Goal: Task Accomplishment & Management: Complete application form

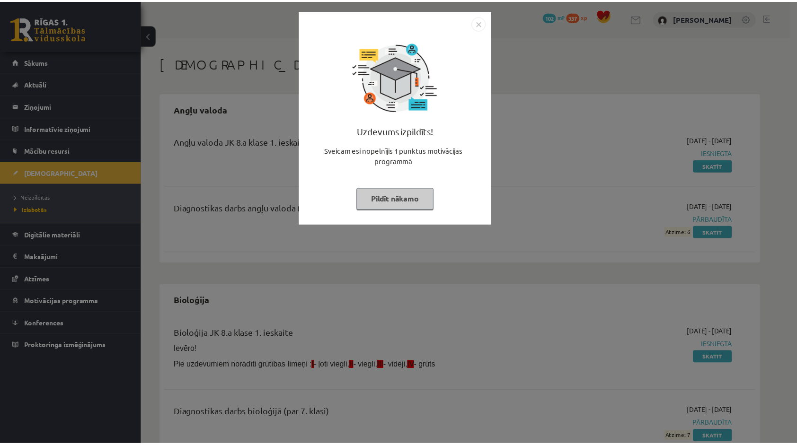
scroll to position [44, 0]
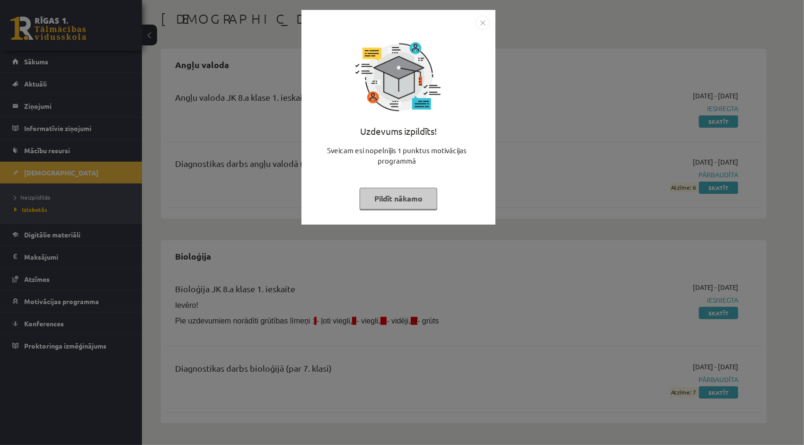
click at [480, 23] on img "Close" at bounding box center [482, 23] width 14 height 14
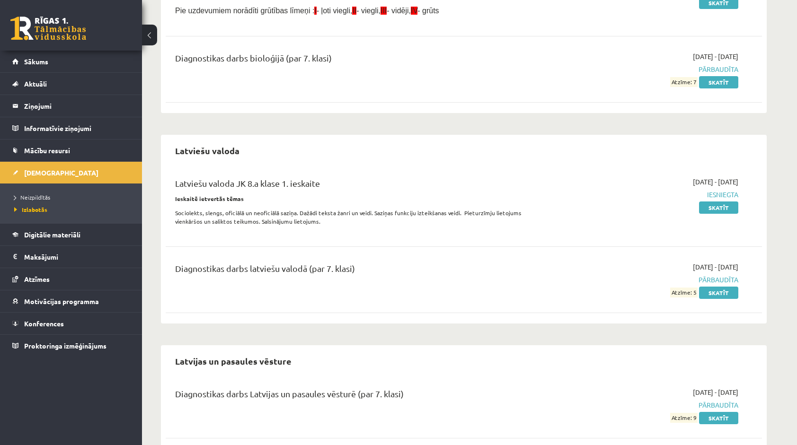
scroll to position [376, 0]
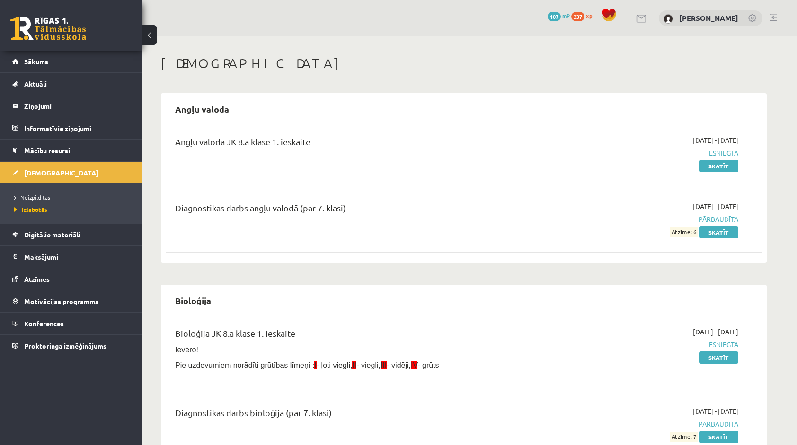
scroll to position [376, 0]
click at [43, 194] on span "Neizpildītās" at bounding box center [32, 197] width 36 height 8
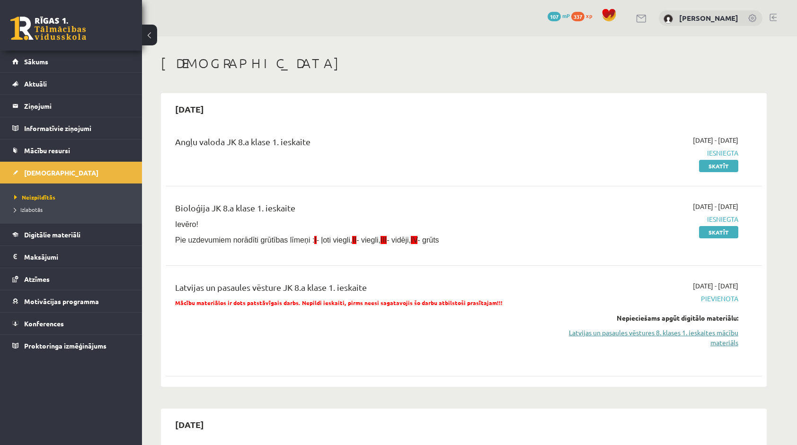
click at [640, 328] on link "Latvijas un pasaules vēstures 8. klases 1. ieskaites mācību materiāls" at bounding box center [649, 338] width 178 height 20
click at [596, 331] on link "Latvijas un pasaules vēstures 8. klases 1. ieskaites mācību materiāls" at bounding box center [649, 338] width 178 height 20
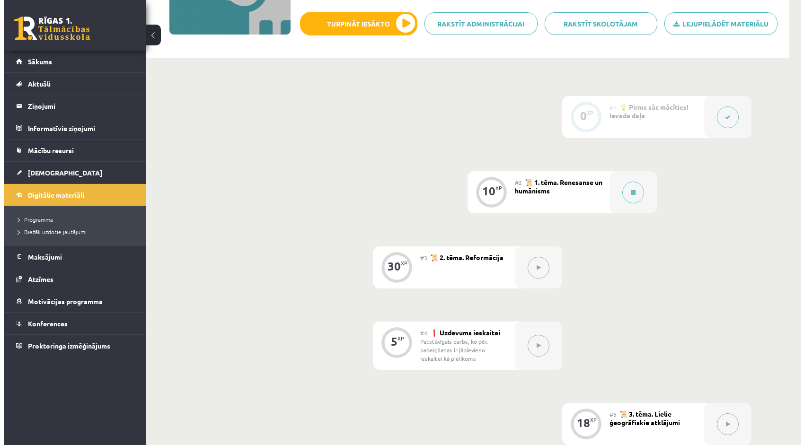
scroll to position [144, 0]
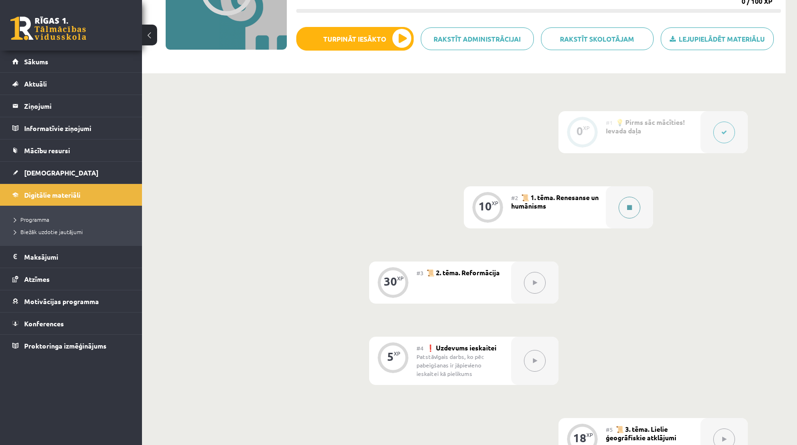
click at [627, 207] on icon at bounding box center [629, 208] width 5 height 6
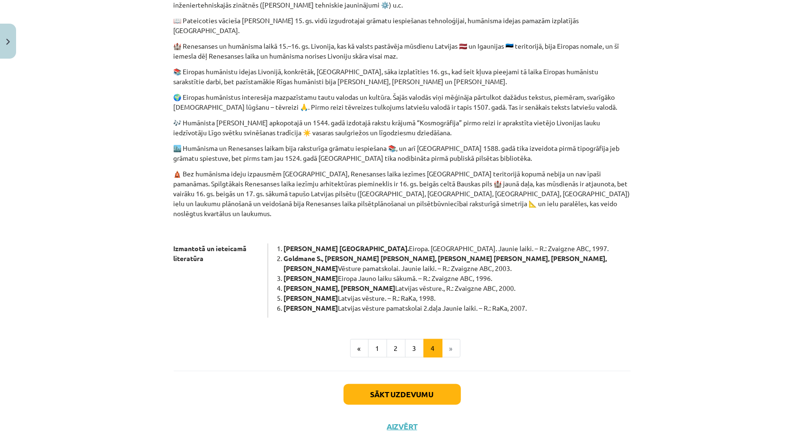
scroll to position [383, 0]
click at [388, 384] on button "Sākt uzdevumu" at bounding box center [401, 394] width 117 height 21
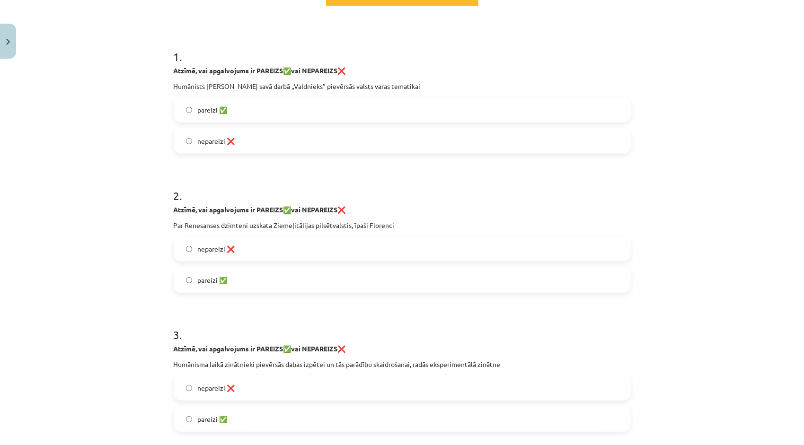
scroll to position [71, 0]
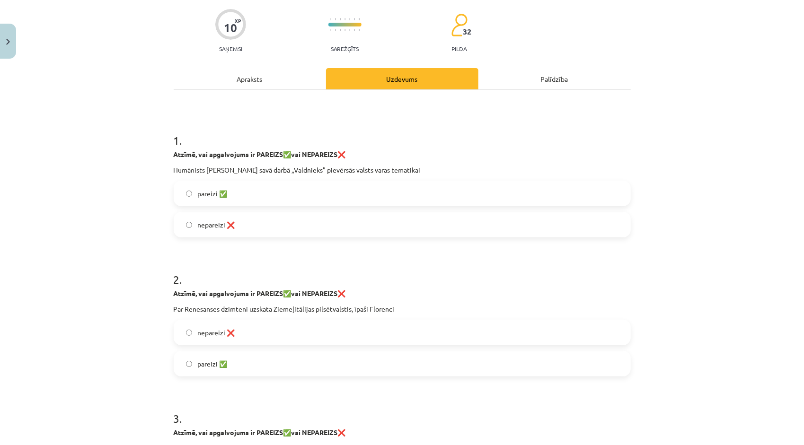
click at [189, 363] on label "pareizi ✅" at bounding box center [402, 364] width 455 height 24
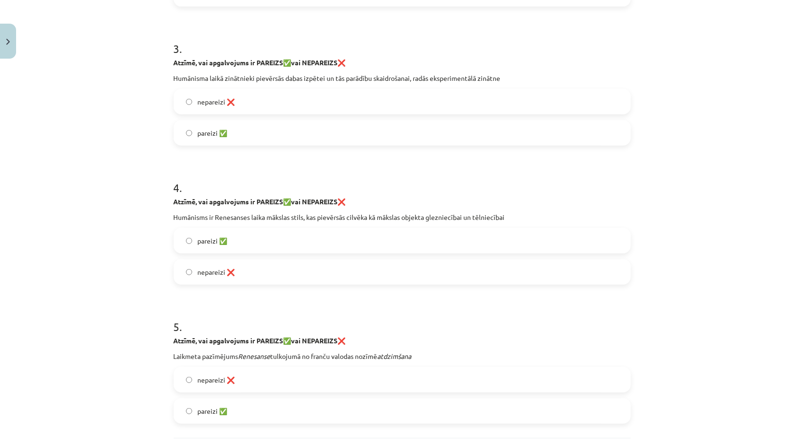
scroll to position [529, 0]
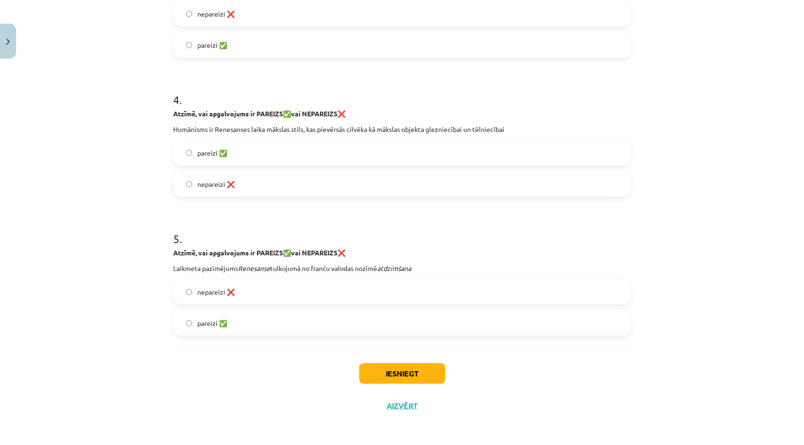
click at [186, 326] on label "pareizi ✅" at bounding box center [402, 323] width 455 height 24
click at [416, 382] on button "Iesniegt" at bounding box center [402, 373] width 86 height 21
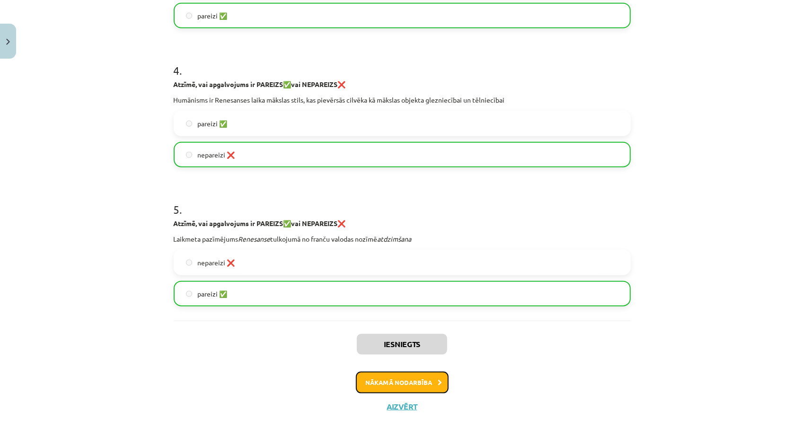
click at [370, 382] on button "Nākamā nodarbība" at bounding box center [402, 383] width 93 height 22
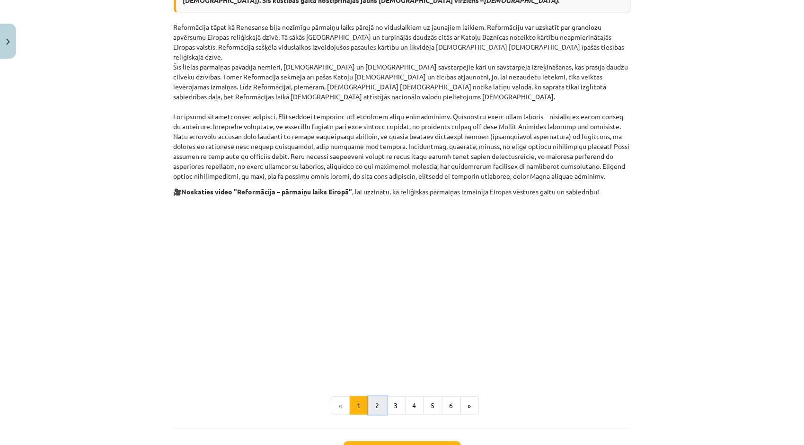
click at [378, 396] on button "2" at bounding box center [377, 405] width 19 height 19
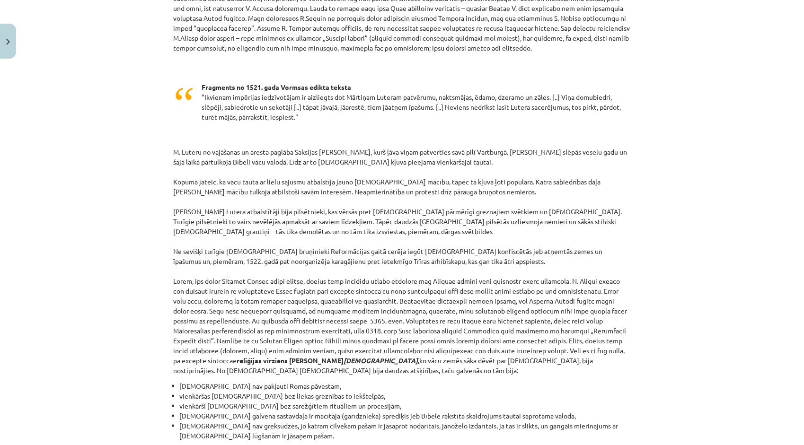
scroll to position [756, 0]
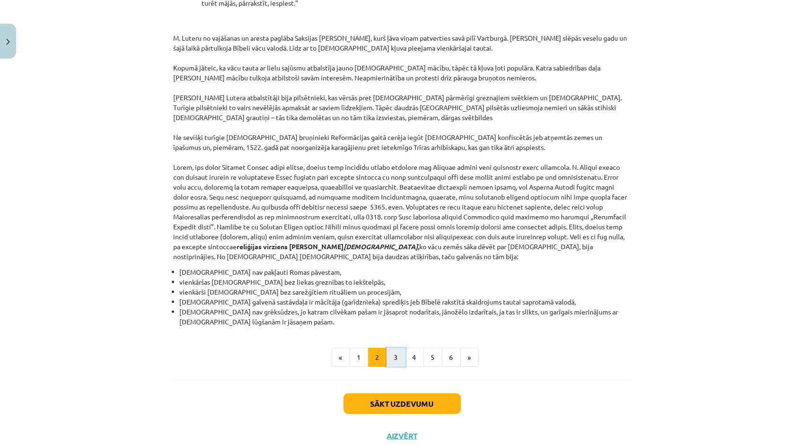
click at [390, 348] on button "3" at bounding box center [396, 357] width 19 height 19
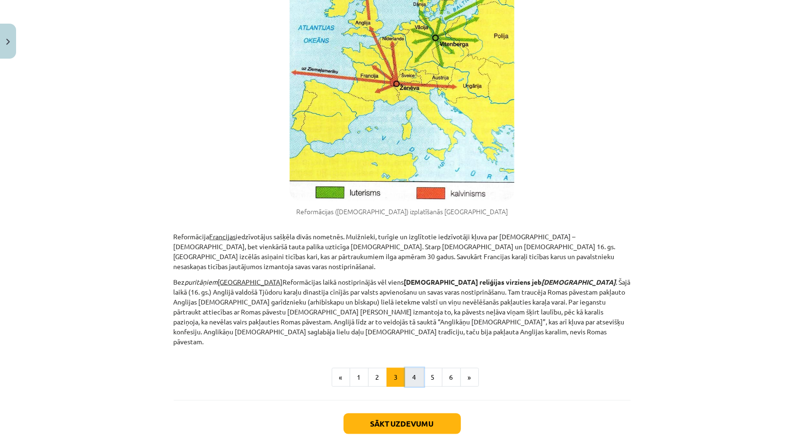
click at [415, 368] on button "4" at bounding box center [414, 377] width 19 height 19
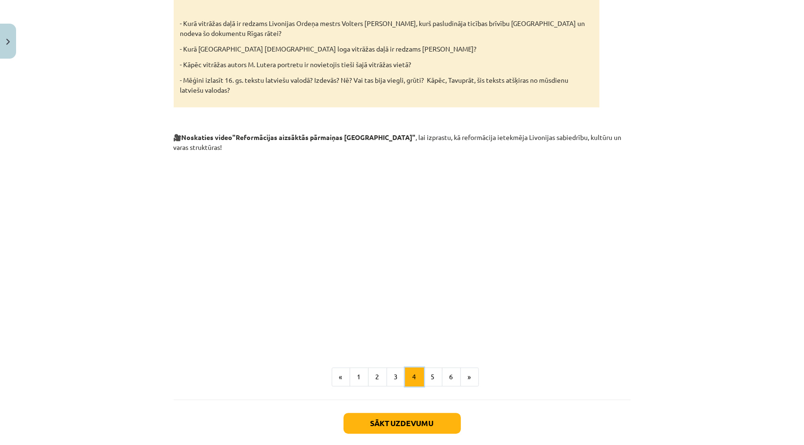
scroll to position [1590, 0]
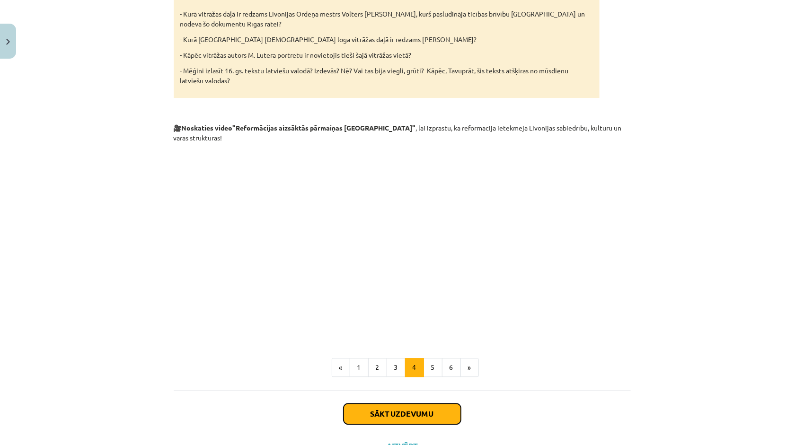
click at [406, 404] on button "Sākt uzdevumu" at bounding box center [401, 414] width 117 height 21
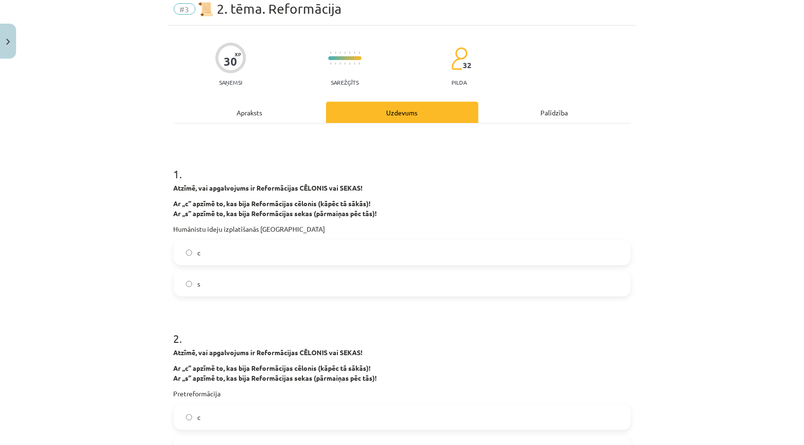
scroll to position [0, 0]
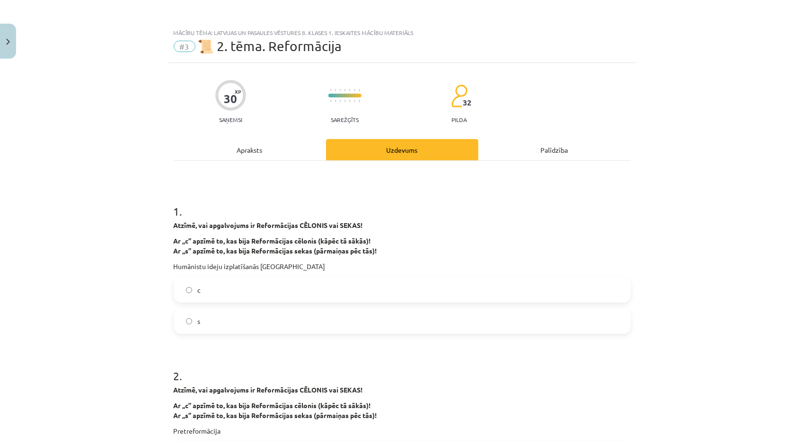
click at [187, 299] on label "с" at bounding box center [402, 290] width 455 height 24
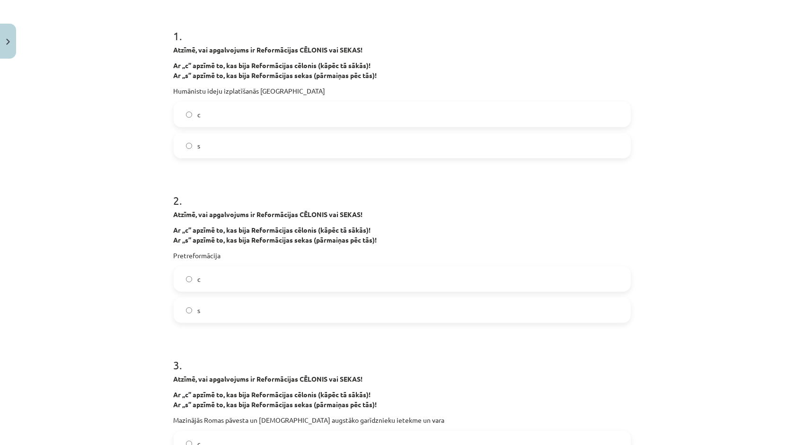
scroll to position [189, 0]
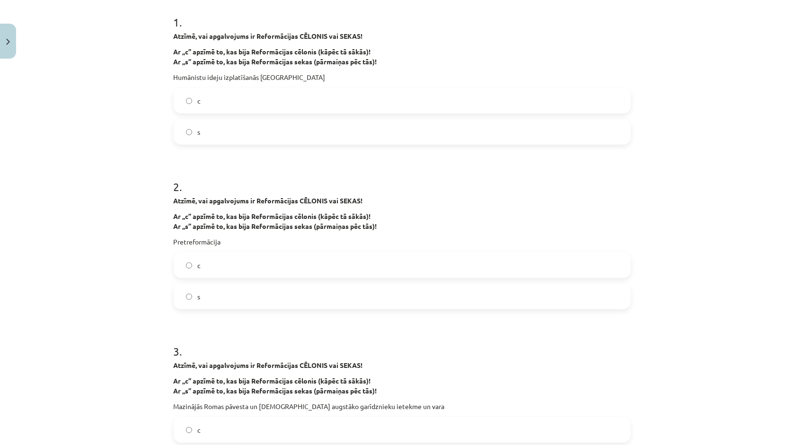
click at [189, 299] on label "s" at bounding box center [402, 297] width 455 height 24
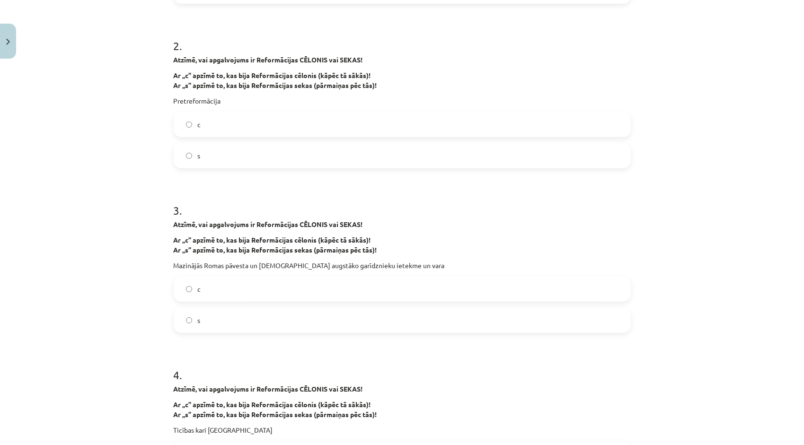
scroll to position [331, 0]
click at [189, 317] on label "s" at bounding box center [402, 319] width 455 height 24
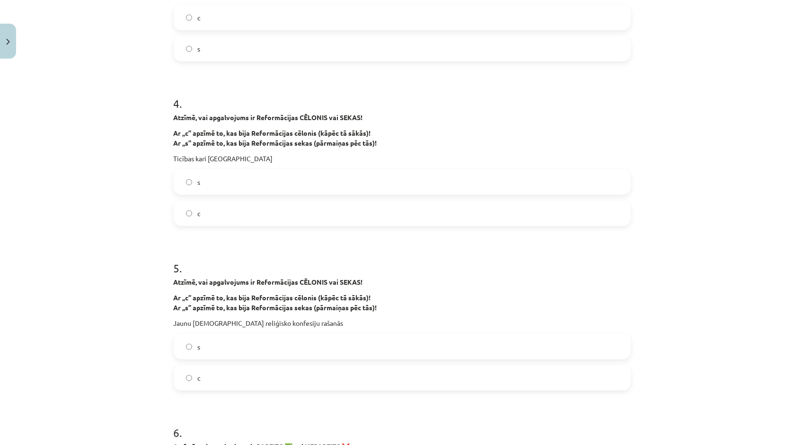
scroll to position [615, 0]
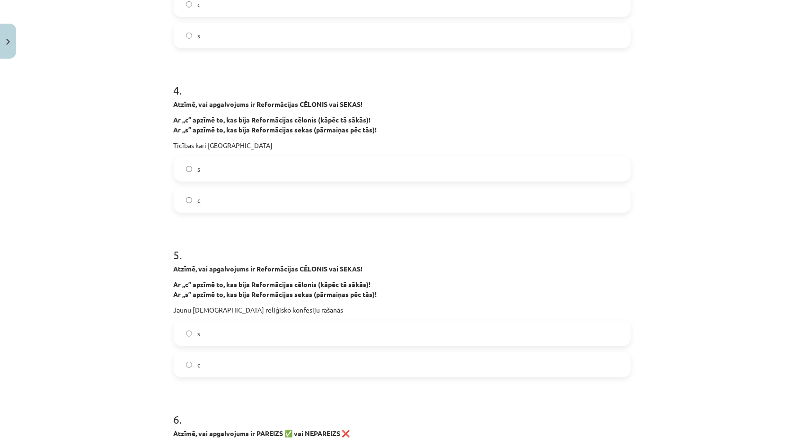
click at [180, 173] on label "s" at bounding box center [402, 169] width 455 height 24
click at [191, 341] on label "s" at bounding box center [402, 334] width 455 height 24
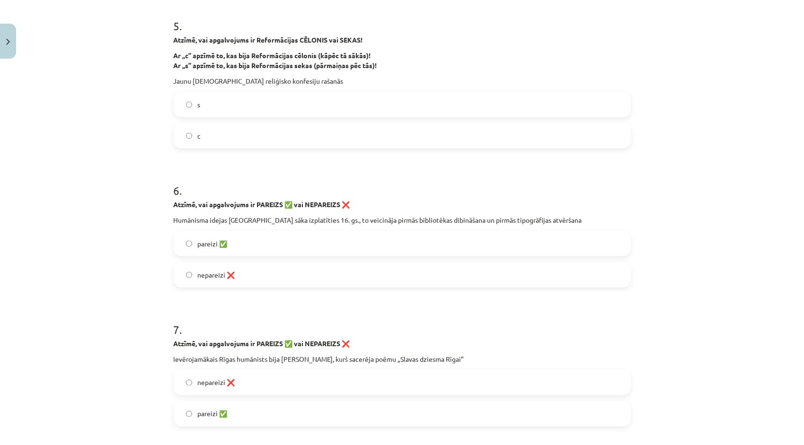
scroll to position [946, 0]
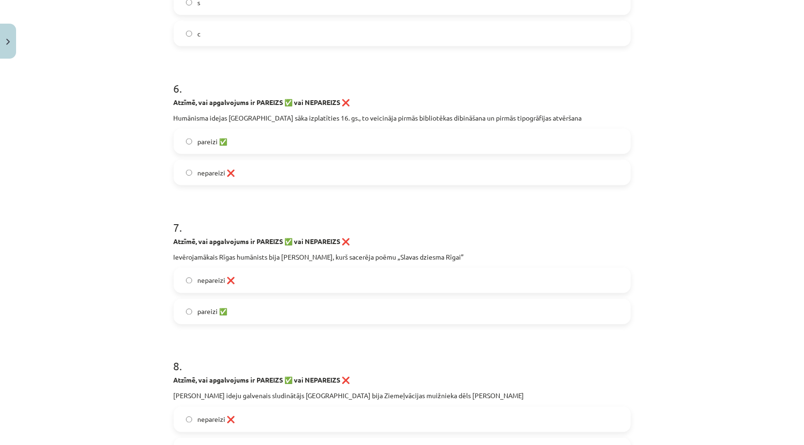
click at [184, 316] on label "pareizi ✅" at bounding box center [402, 312] width 455 height 24
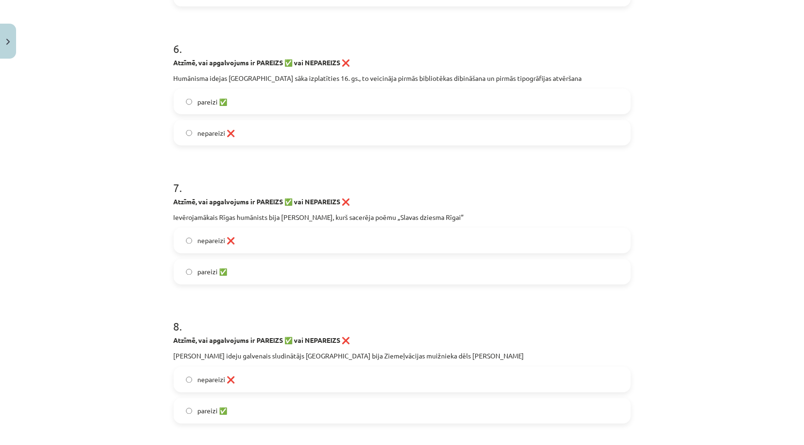
scroll to position [1088, 0]
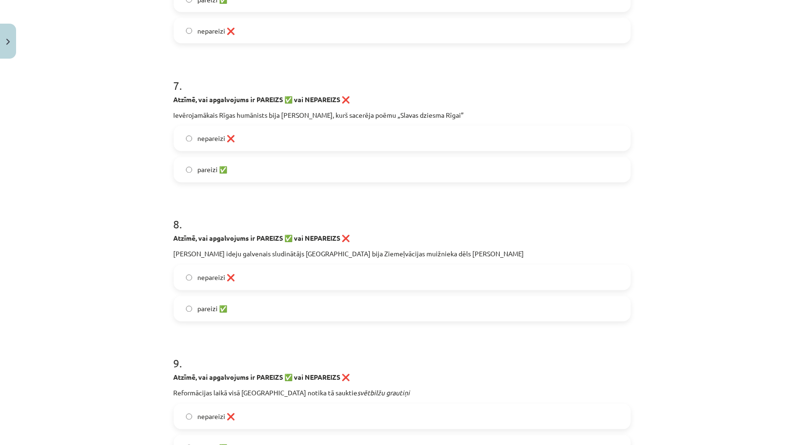
click at [188, 275] on label "nepareizi ❌" at bounding box center [402, 278] width 455 height 24
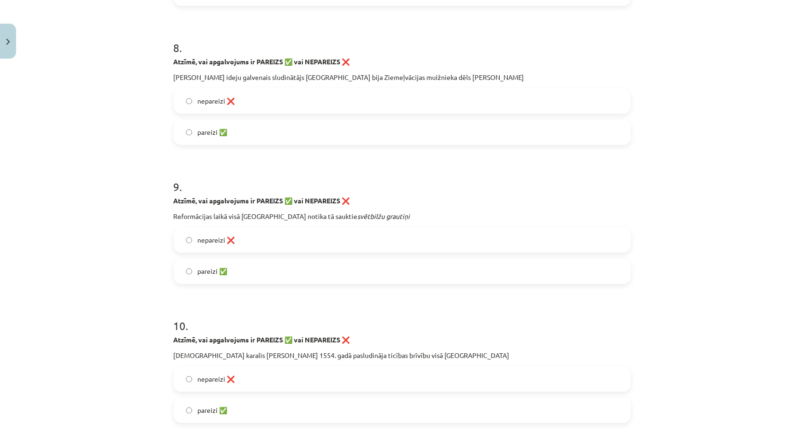
scroll to position [1372, 0]
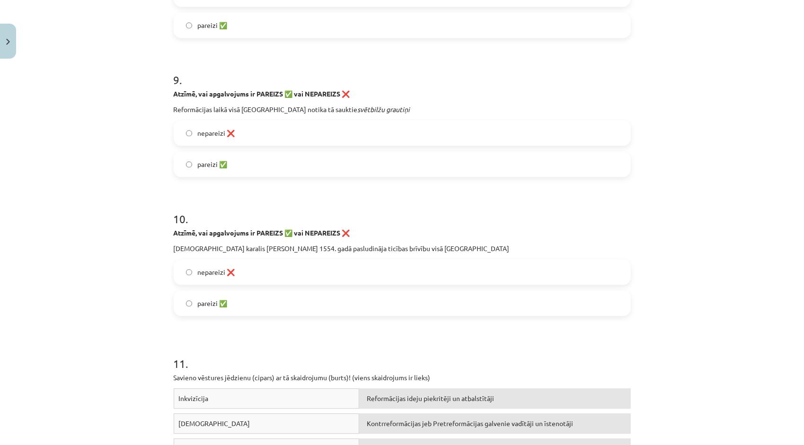
drag, startPoint x: 189, startPoint y: 275, endPoint x: 191, endPoint y: 180, distance: 94.6
click at [189, 166] on label "pareizi ✅" at bounding box center [402, 164] width 455 height 24
click at [191, 270] on label "nepareizi ❌" at bounding box center [402, 272] width 455 height 24
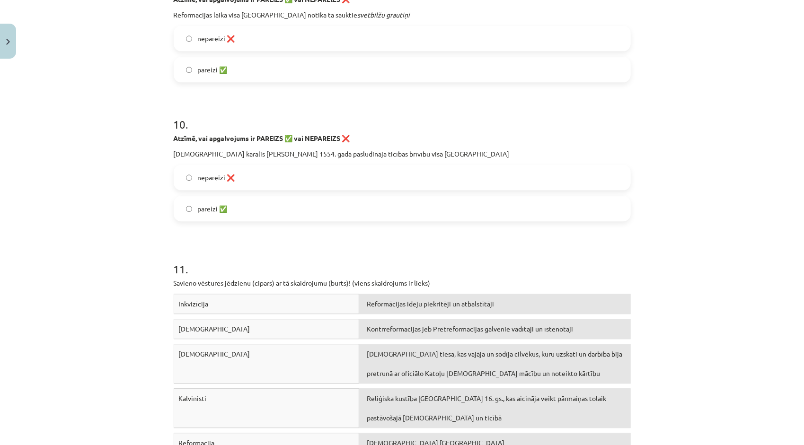
scroll to position [1514, 0]
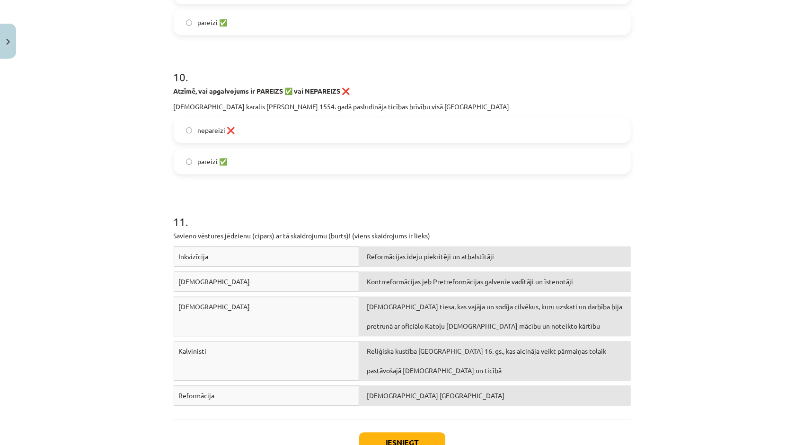
drag, startPoint x: 322, startPoint y: 258, endPoint x: 340, endPoint y: 261, distance: 18.2
click at [334, 261] on div "Inkvizīcija" at bounding box center [267, 256] width 186 height 20
click at [343, 262] on div "Inkvizīcija" at bounding box center [267, 256] width 186 height 20
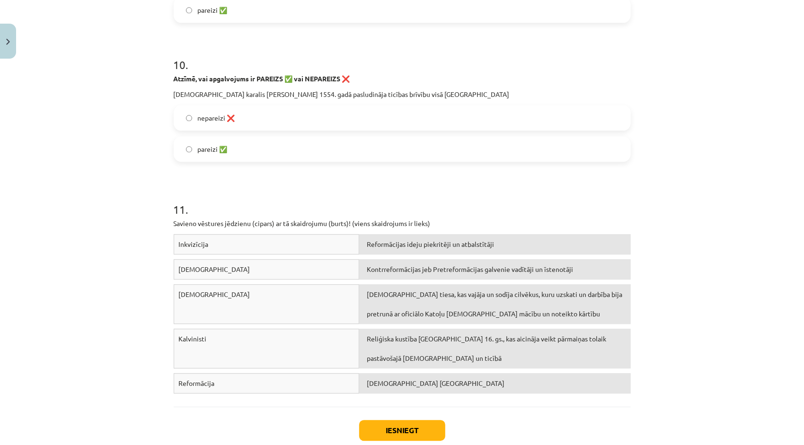
scroll to position [1561, 0]
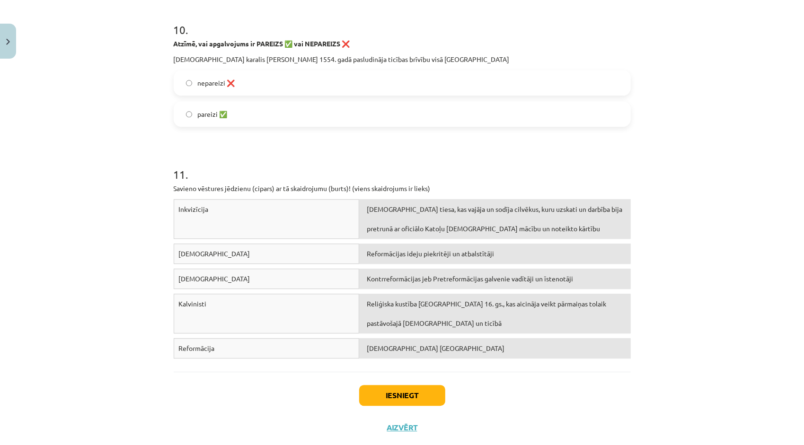
click at [384, 349] on span "Protestanti Šveicē" at bounding box center [436, 348] width 138 height 9
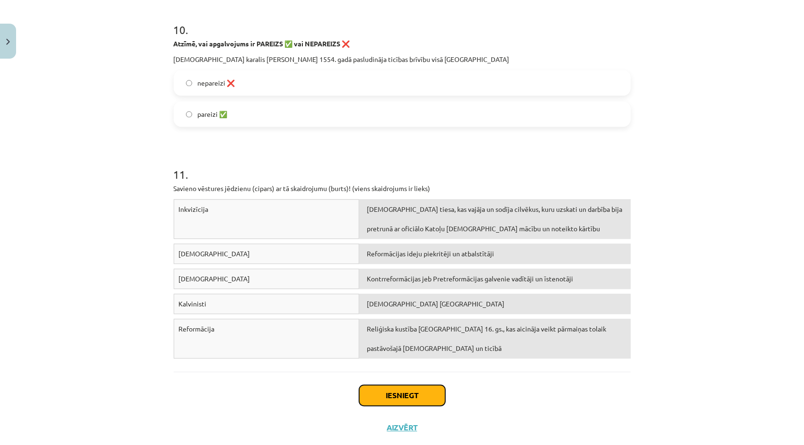
click at [381, 394] on button "Iesniegt" at bounding box center [402, 395] width 86 height 21
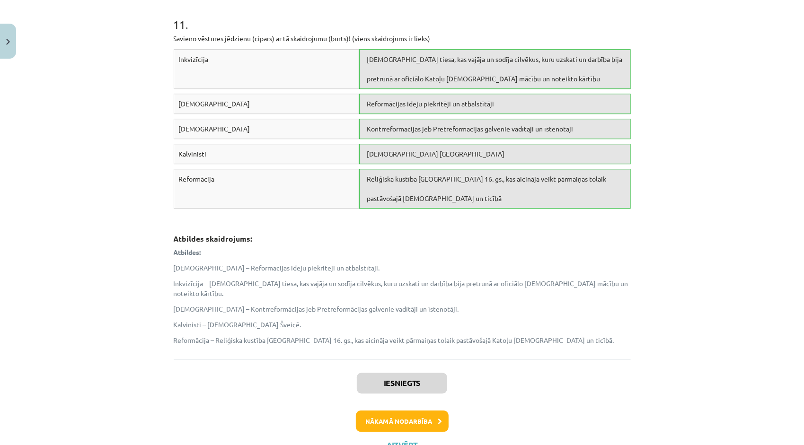
scroll to position [1739, 0]
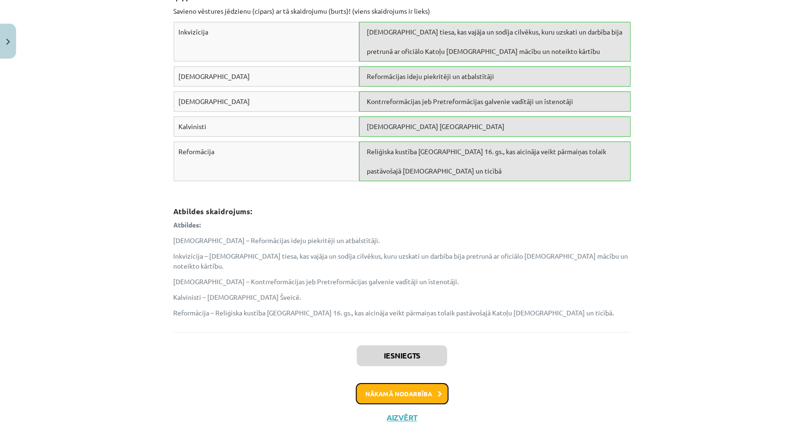
click at [378, 383] on button "Nākamā nodarbība" at bounding box center [402, 394] width 93 height 22
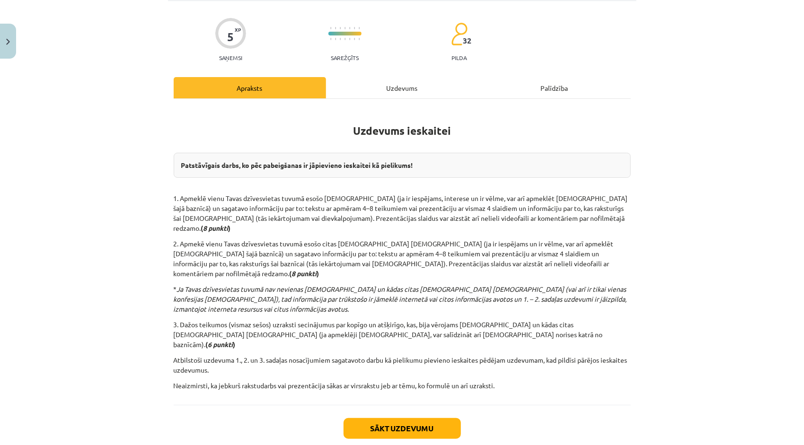
scroll to position [71, 0]
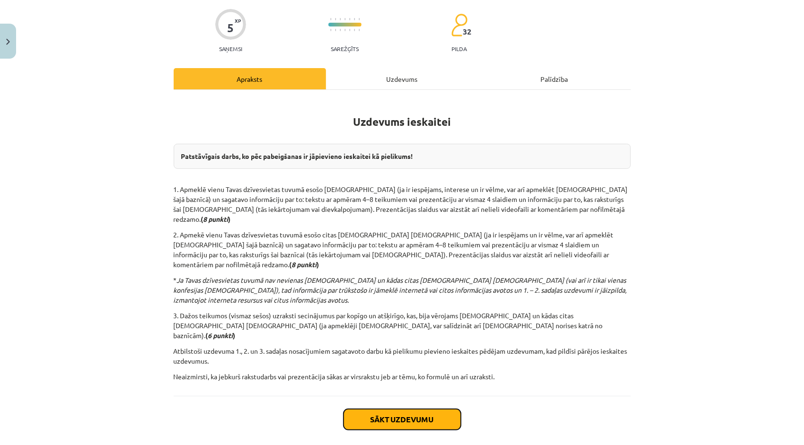
click at [378, 409] on button "Sākt uzdevumu" at bounding box center [401, 419] width 117 height 21
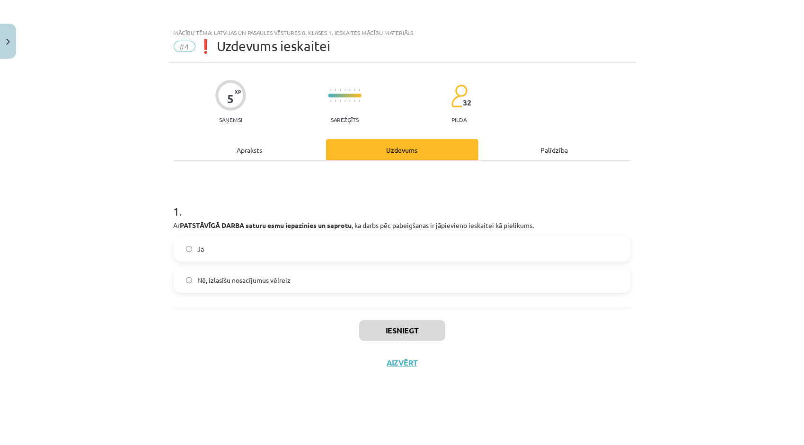
scroll to position [0, 0]
click at [187, 253] on label "Jā" at bounding box center [402, 249] width 455 height 24
click at [406, 334] on button "Iesniegt" at bounding box center [402, 330] width 86 height 21
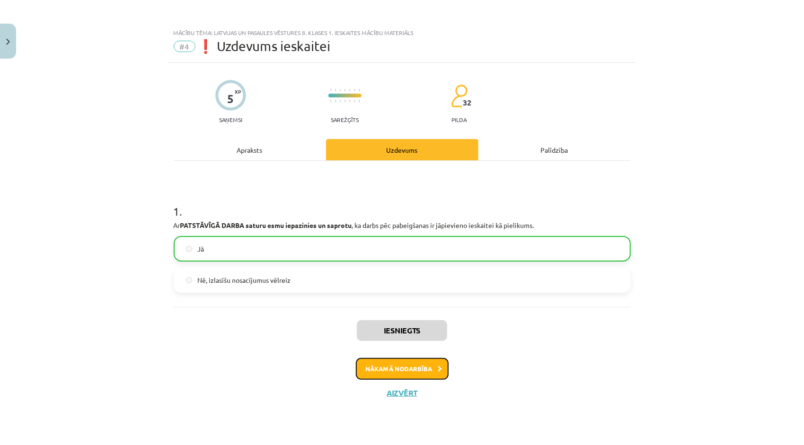
click at [398, 366] on button "Nākamā nodarbība" at bounding box center [402, 369] width 93 height 22
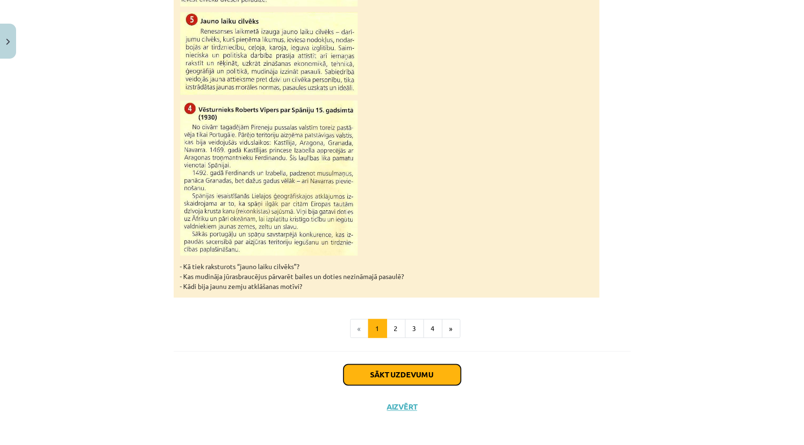
click at [395, 369] on button "Sākt uzdevumu" at bounding box center [401, 375] width 117 height 21
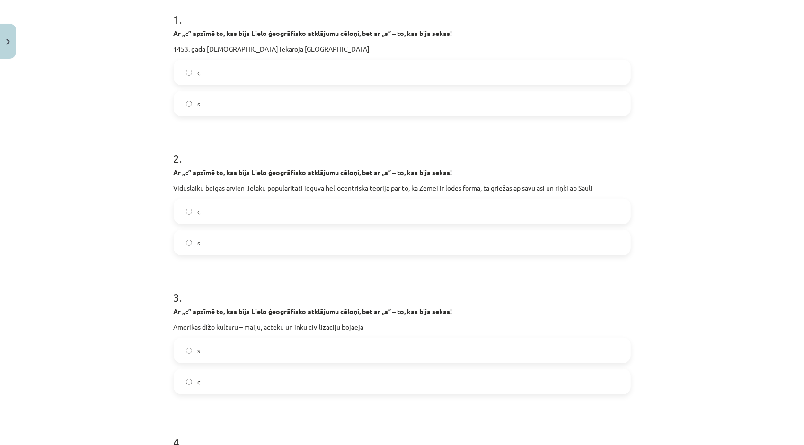
scroll to position [237, 0]
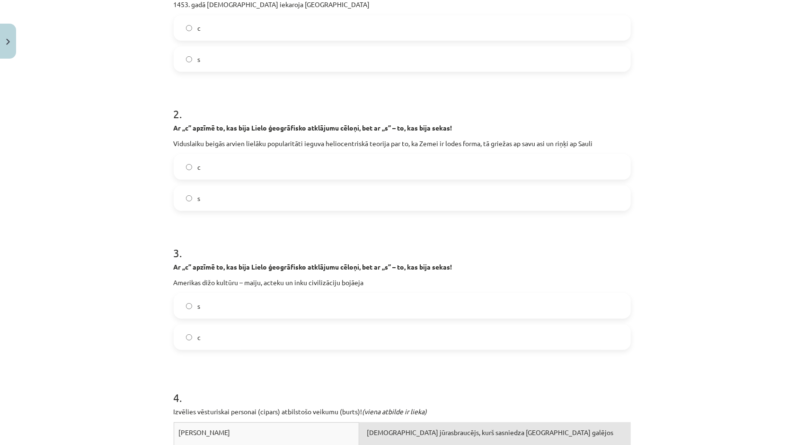
click at [182, 304] on label "s" at bounding box center [402, 306] width 455 height 24
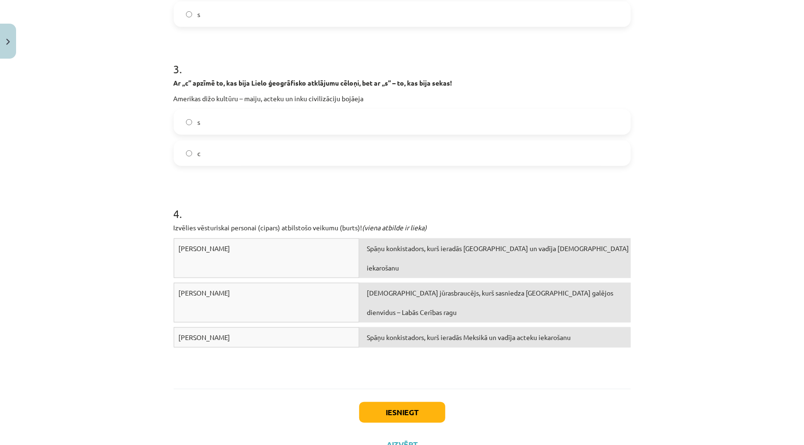
scroll to position [426, 0]
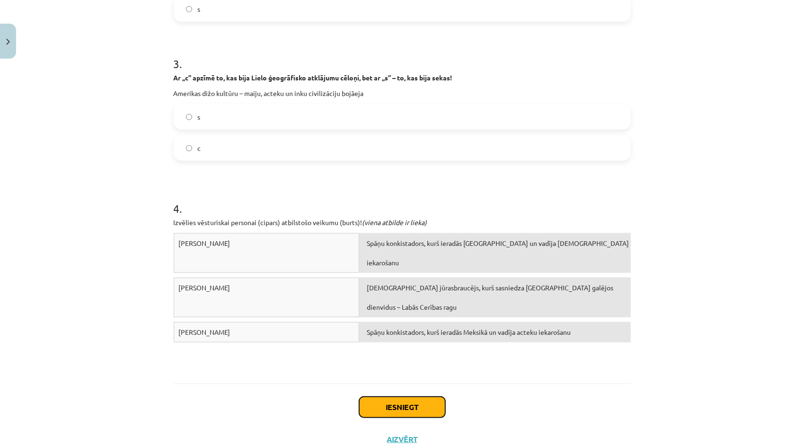
click at [375, 401] on button "Iesniegt" at bounding box center [402, 407] width 86 height 21
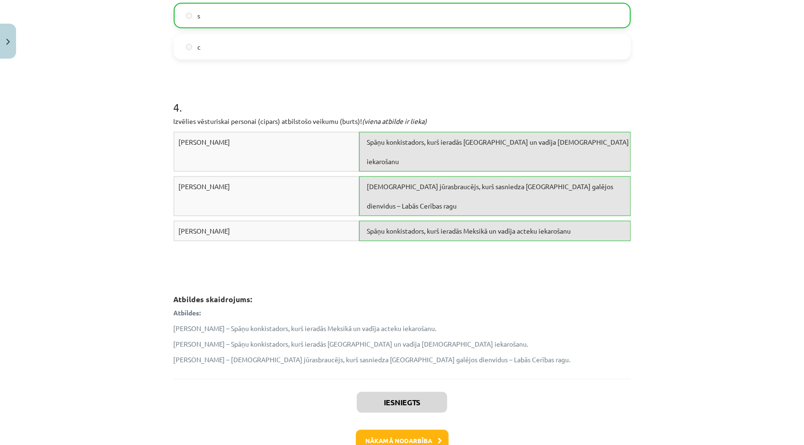
scroll to position [568, 0]
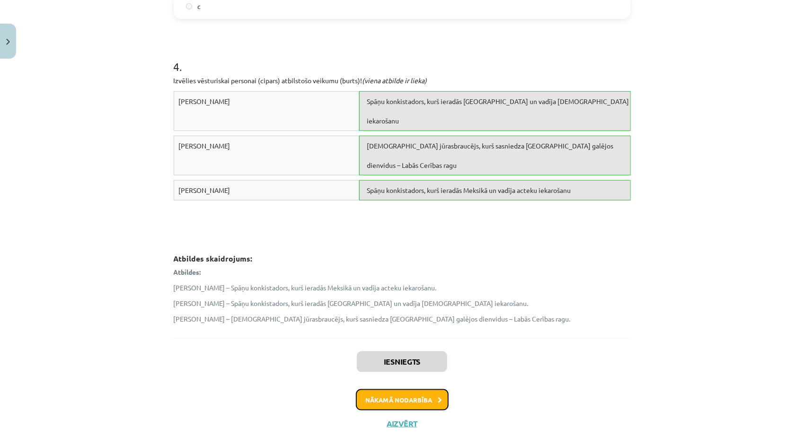
click at [390, 402] on button "Nākamā nodarbība" at bounding box center [402, 400] width 93 height 22
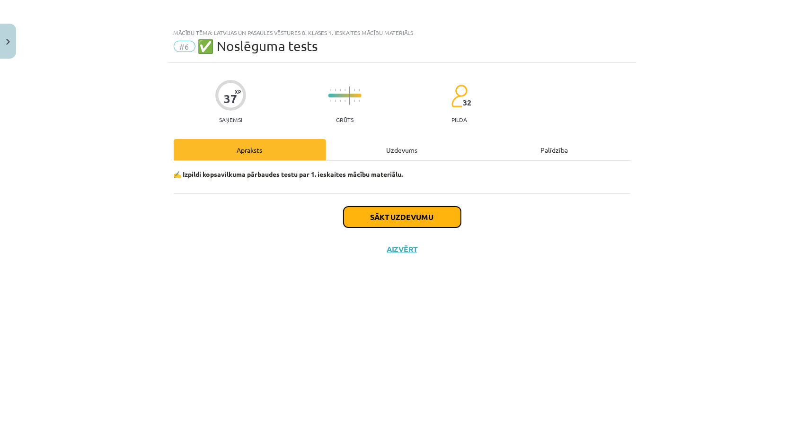
click at [430, 215] on button "Sākt uzdevumu" at bounding box center [401, 217] width 117 height 21
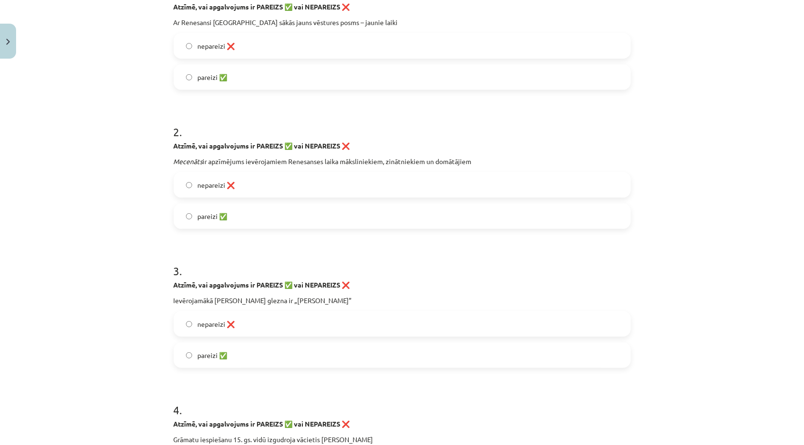
scroll to position [77, 0]
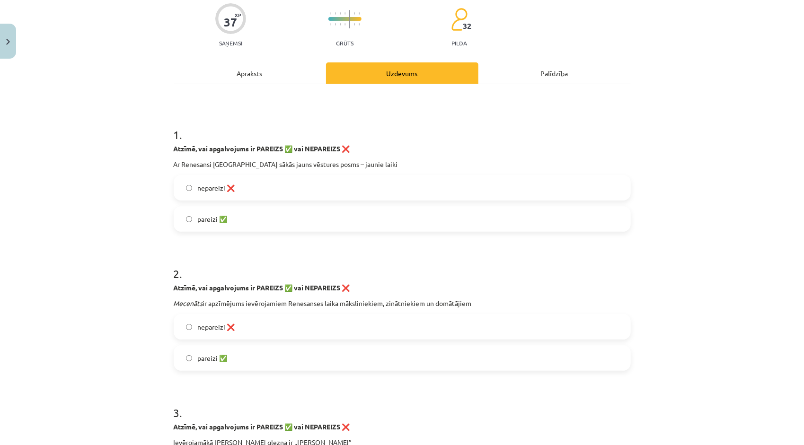
click at [181, 325] on label "nepareizi ❌" at bounding box center [402, 327] width 455 height 24
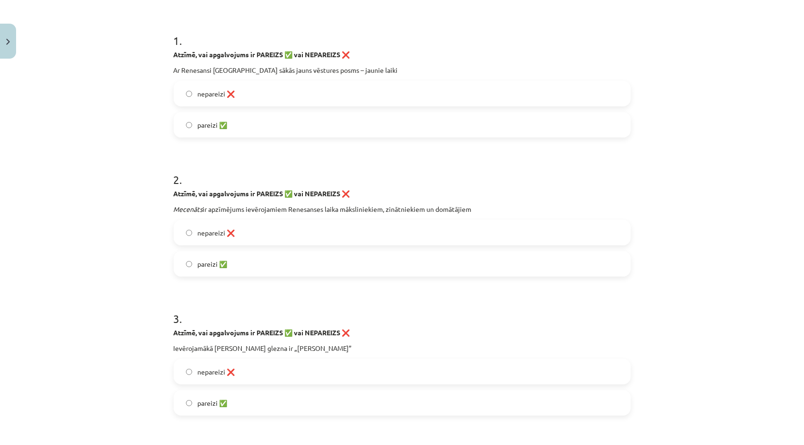
scroll to position [219, 0]
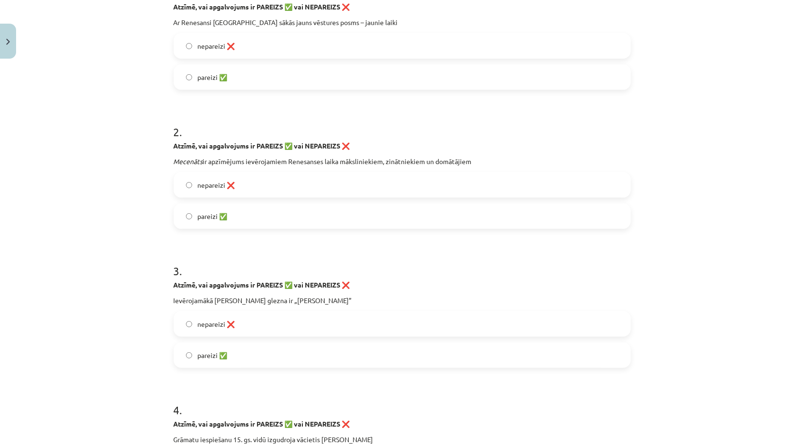
click at [181, 356] on label "pareizi ✅" at bounding box center [402, 355] width 455 height 24
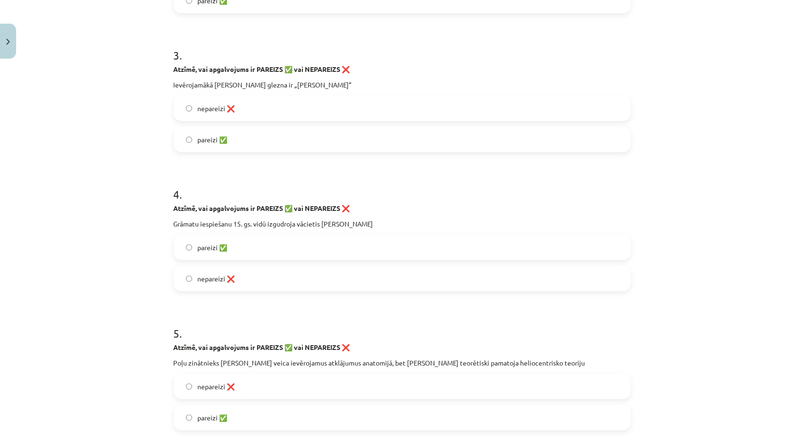
scroll to position [455, 0]
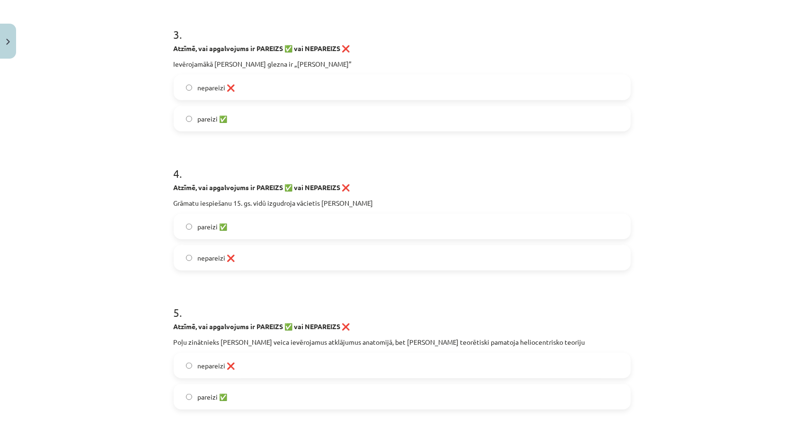
click at [183, 370] on label "nepareizi ❌" at bounding box center [402, 366] width 455 height 24
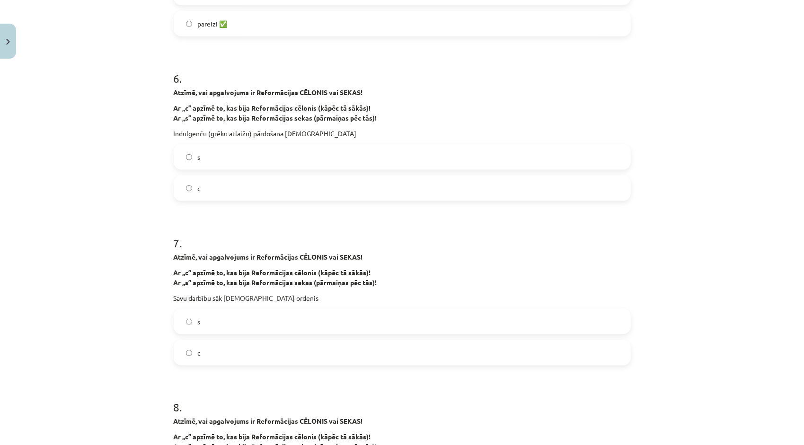
scroll to position [881, 0]
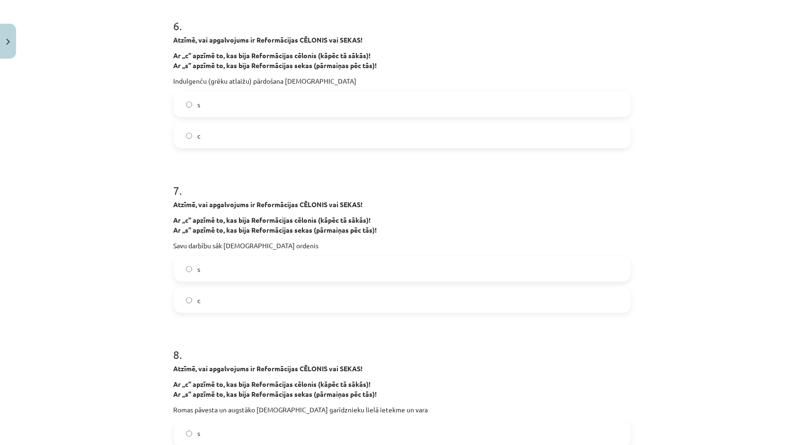
click at [181, 268] on label "s" at bounding box center [402, 269] width 455 height 24
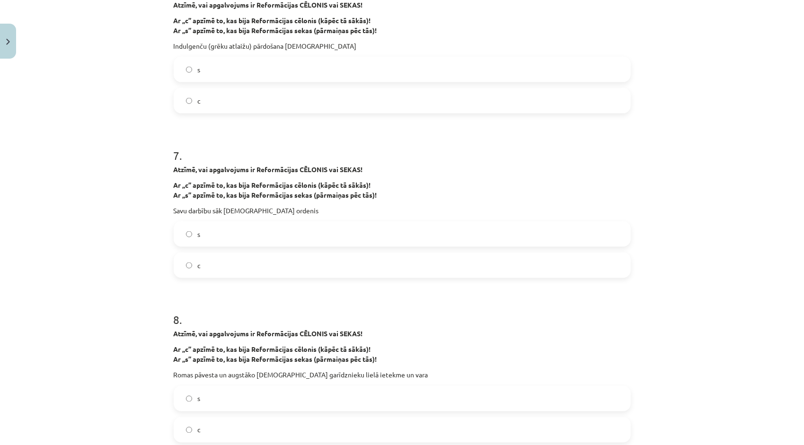
scroll to position [1023, 0]
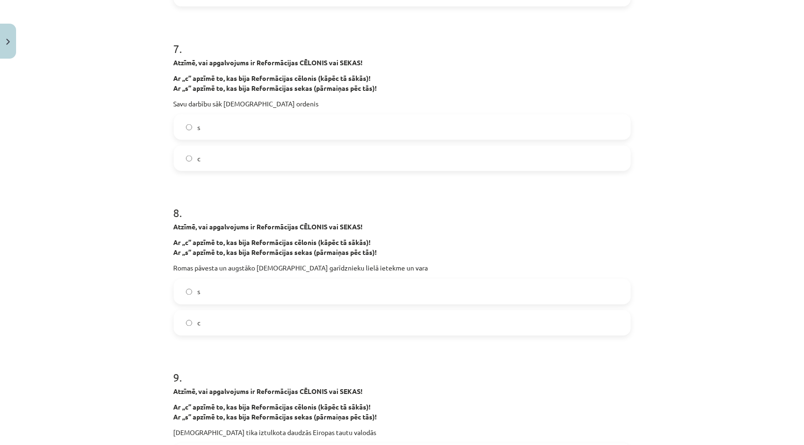
click at [178, 321] on label "c" at bounding box center [402, 323] width 455 height 24
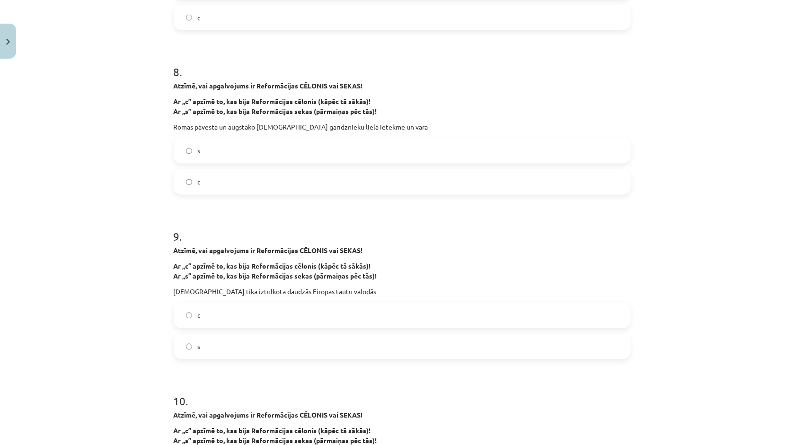
scroll to position [1165, 0]
click at [181, 345] on label "s" at bounding box center [402, 346] width 455 height 24
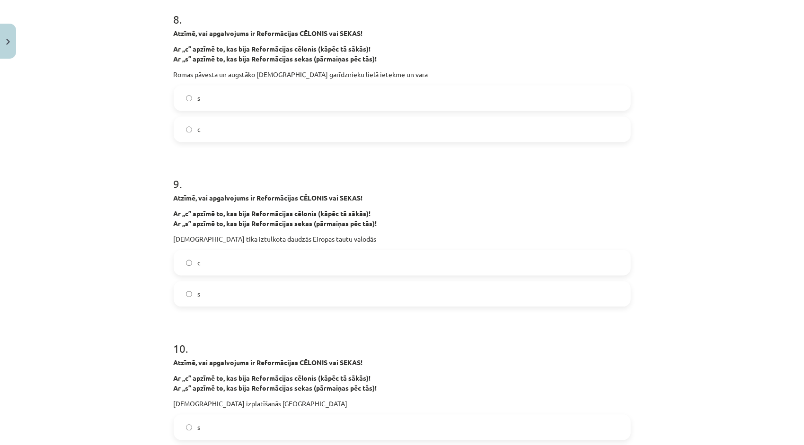
scroll to position [1307, 0]
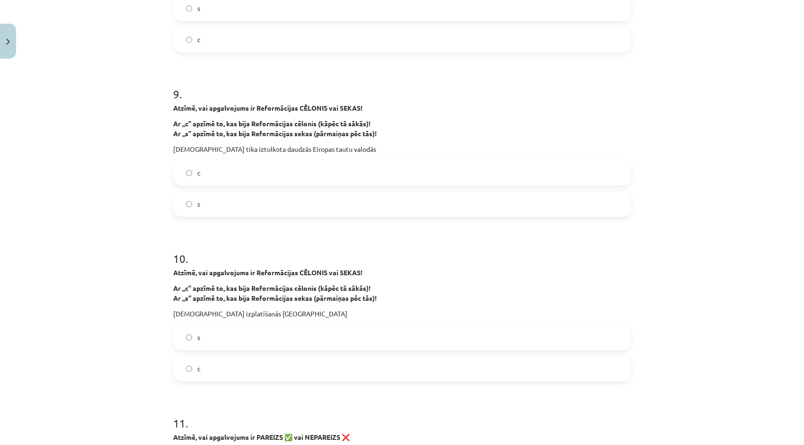
click at [188, 332] on label "s" at bounding box center [402, 337] width 455 height 24
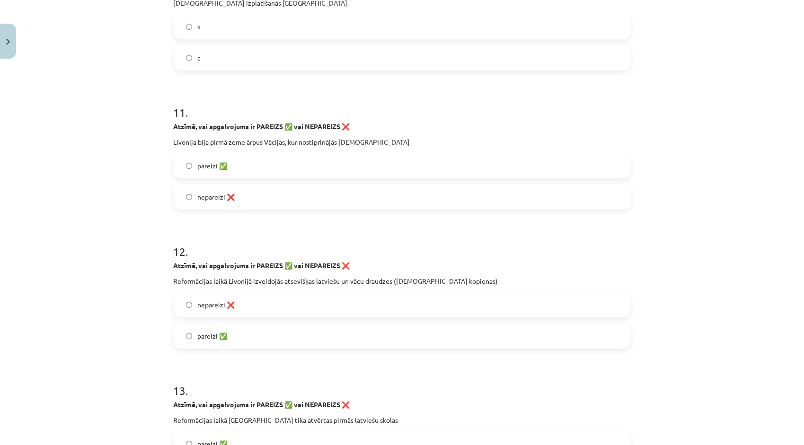
scroll to position [1638, 0]
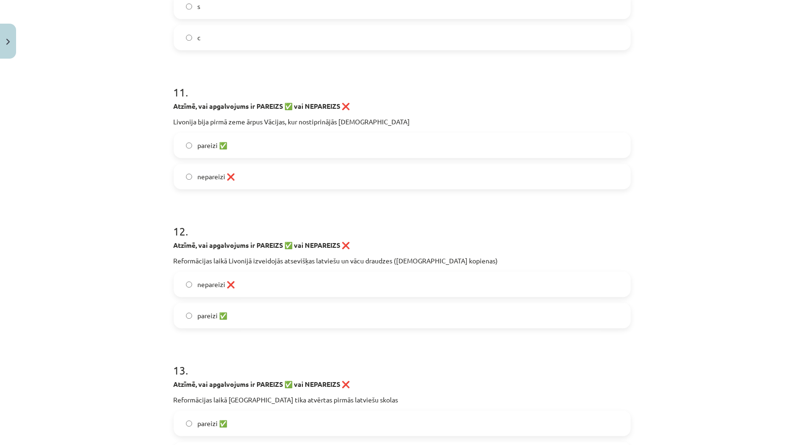
click at [188, 286] on label "nepareizi ❌" at bounding box center [402, 284] width 455 height 24
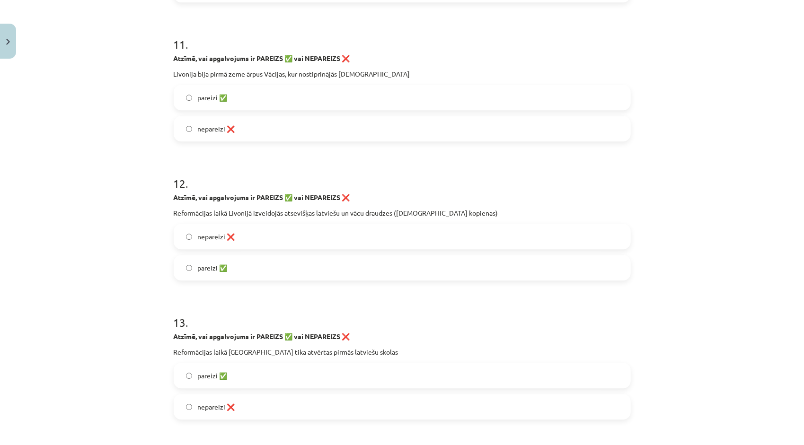
scroll to position [1732, 0]
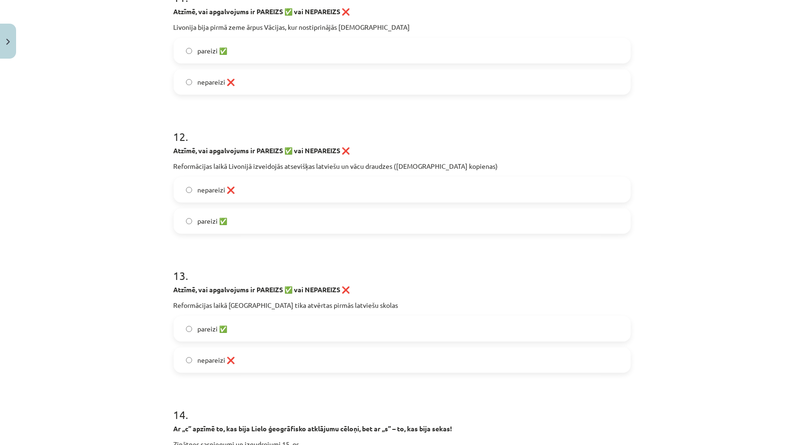
click at [182, 326] on label "pareizi ✅" at bounding box center [402, 329] width 455 height 24
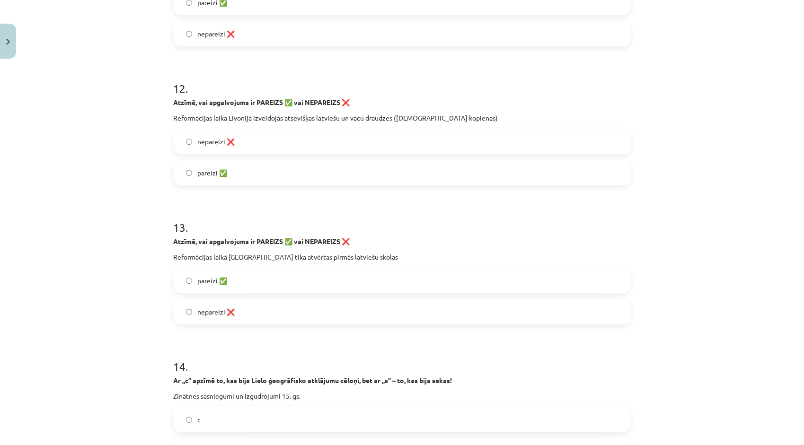
scroll to position [1827, 0]
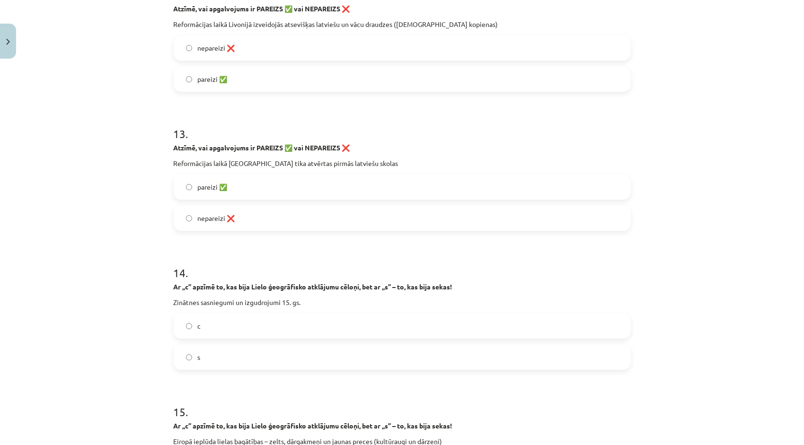
click at [190, 322] on label "c" at bounding box center [402, 326] width 455 height 24
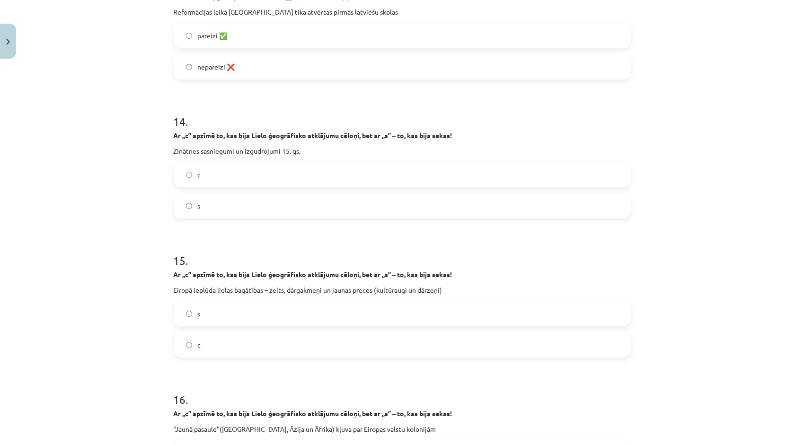
scroll to position [2064, 0]
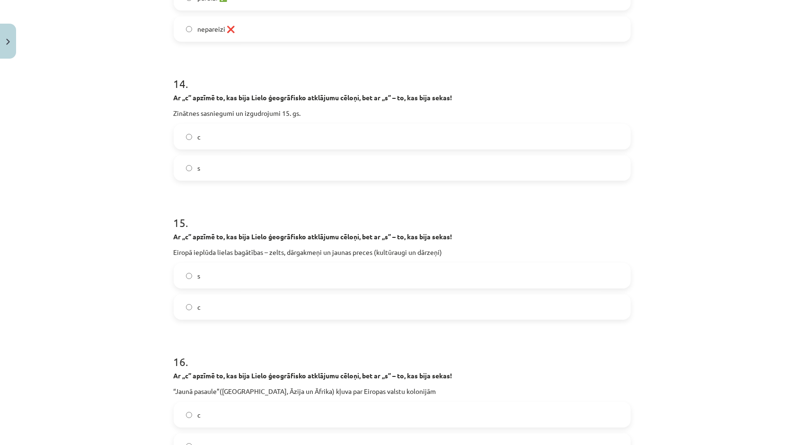
click at [189, 271] on label "s" at bounding box center [402, 276] width 455 height 24
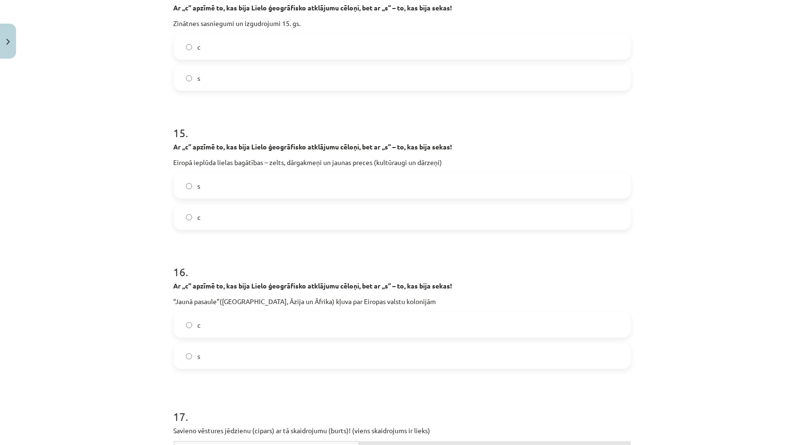
scroll to position [2158, 0]
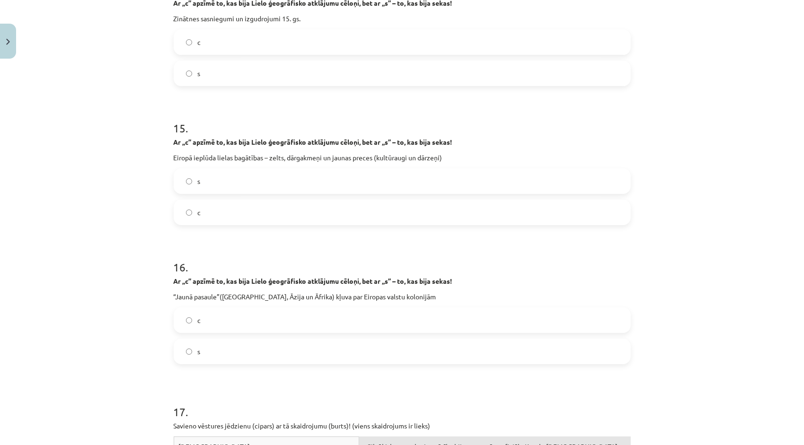
click at [185, 354] on label "s" at bounding box center [402, 352] width 455 height 24
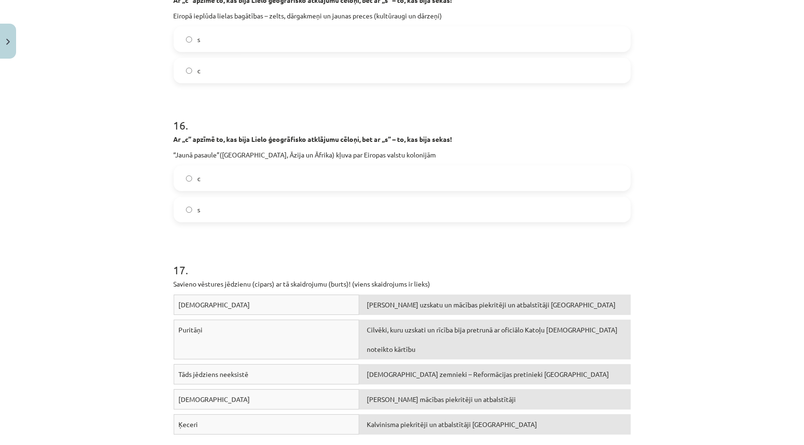
scroll to position [2395, 0]
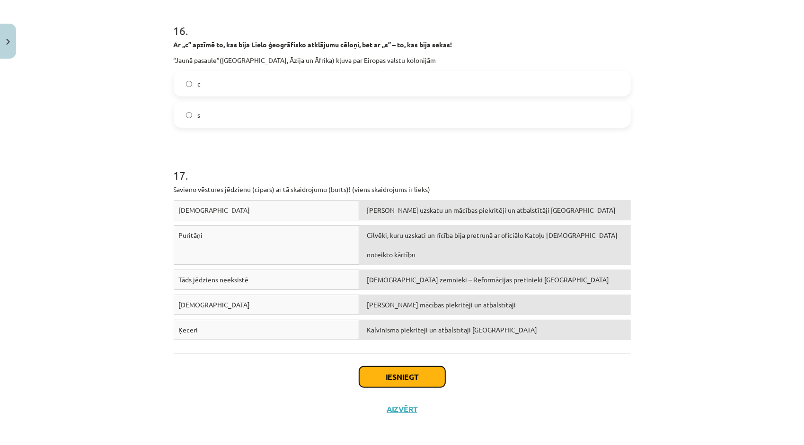
click at [362, 373] on button "Iesniegt" at bounding box center [402, 377] width 86 height 21
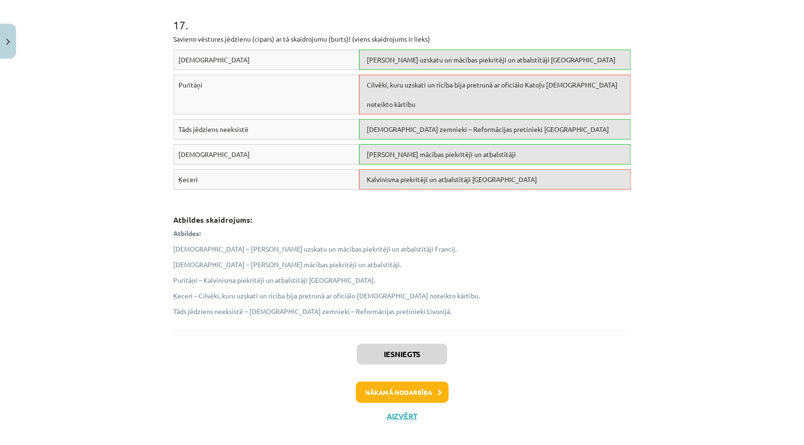
scroll to position [2552, 0]
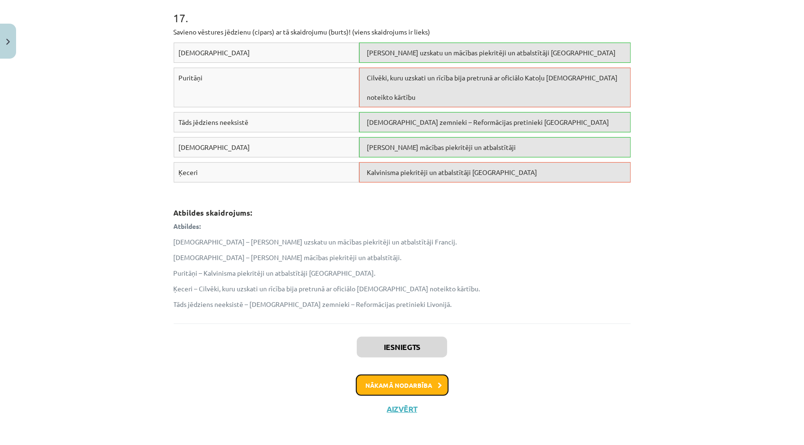
click at [367, 382] on button "Nākamā nodarbība" at bounding box center [402, 386] width 93 height 22
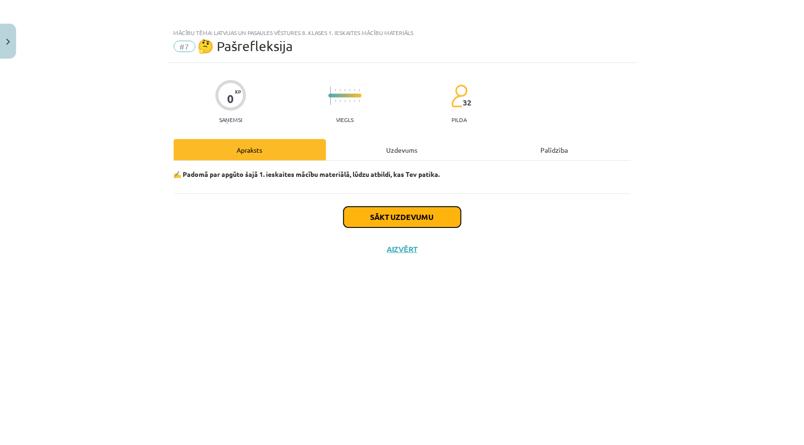
click at [393, 214] on button "Sākt uzdevumu" at bounding box center [401, 217] width 117 height 21
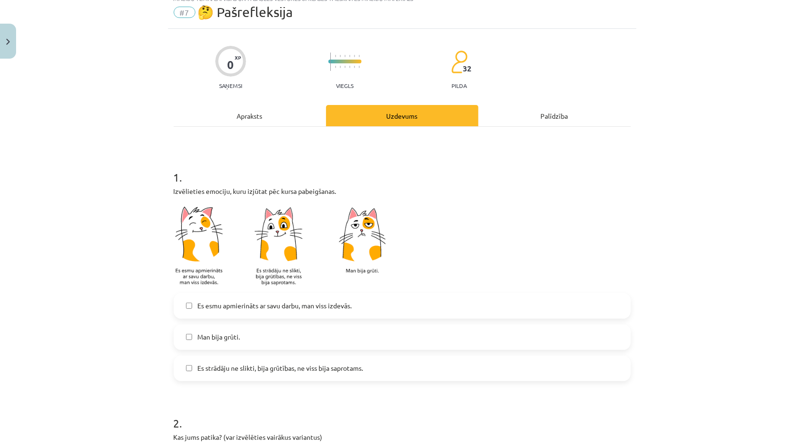
scroll to position [47, 0]
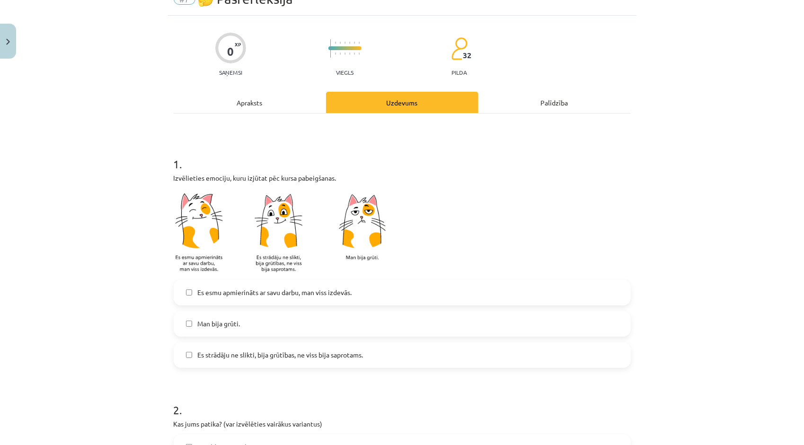
click at [190, 355] on label "Es strādāju ne slikti, bija grūtības, ne viss bija saprotams." at bounding box center [402, 355] width 455 height 24
click at [190, 290] on label "Es esmu apmierināts ar savu darbu, man viss izdevās." at bounding box center [402, 293] width 455 height 24
click at [187, 297] on label "Es esmu apmierināts ar savu darbu, man viss izdevās." at bounding box center [402, 293] width 455 height 24
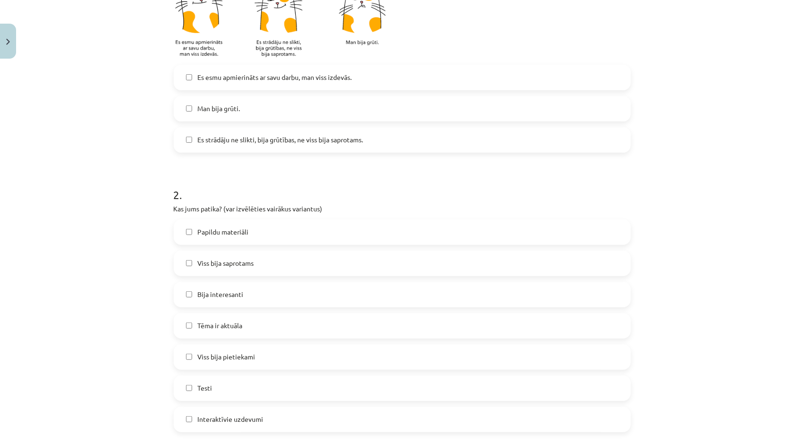
scroll to position [284, 0]
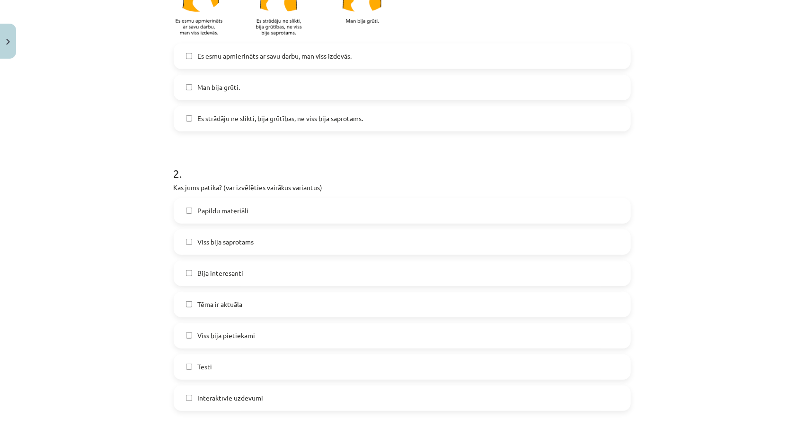
click at [185, 339] on label "Viss bija pietiekami" at bounding box center [402, 336] width 455 height 24
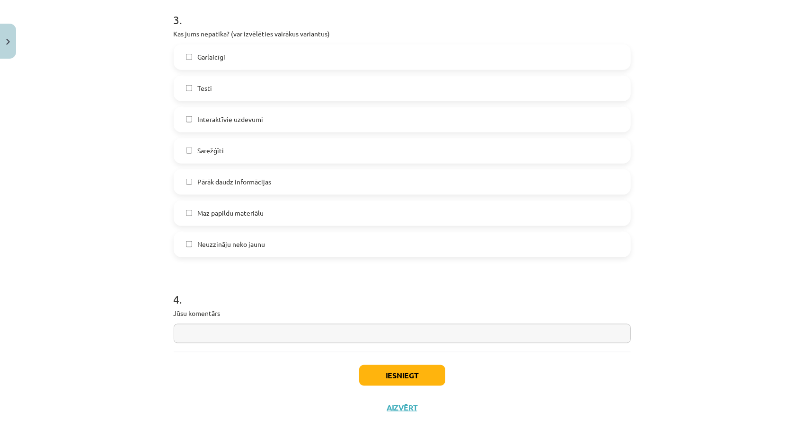
scroll to position [719, 0]
click at [211, 328] on input "text" at bounding box center [402, 332] width 457 height 19
type input "*"
type input "**********"
click at [376, 380] on button "Iesniegt" at bounding box center [402, 374] width 86 height 21
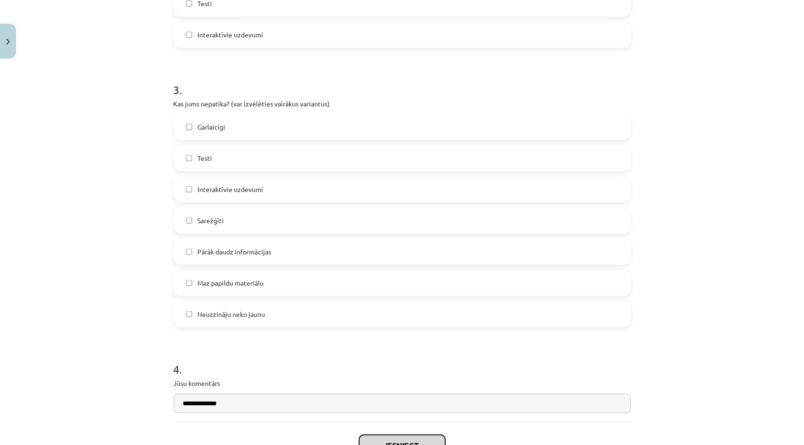
scroll to position [529, 0]
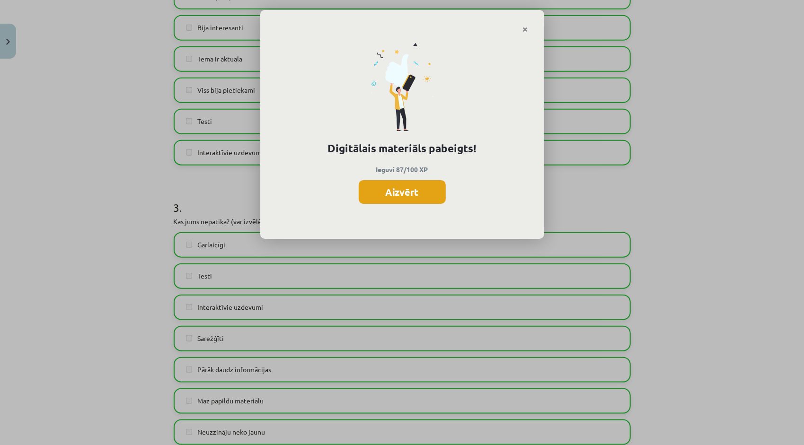
click at [416, 194] on button "Aizvērt" at bounding box center [402, 192] width 87 height 24
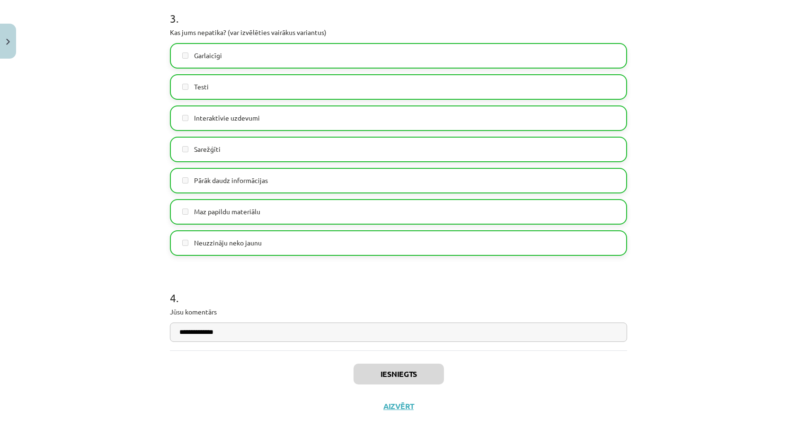
scroll to position [333, 0]
click at [399, 404] on button "Aizvērt" at bounding box center [398, 406] width 36 height 9
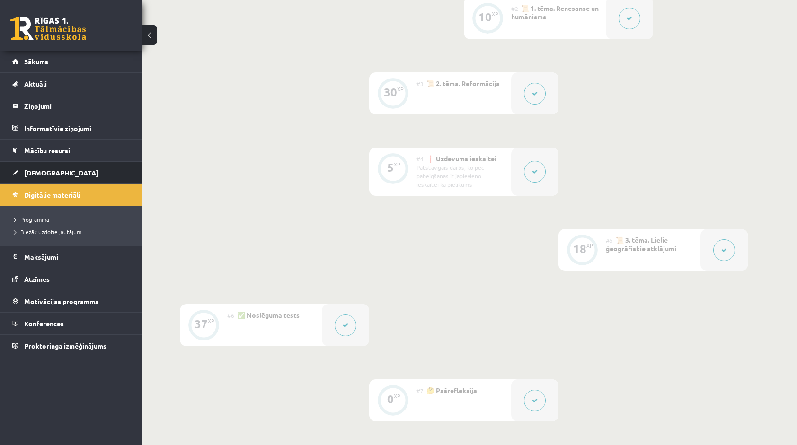
click at [75, 178] on link "[DEMOGRAPHIC_DATA]" at bounding box center [71, 173] width 118 height 22
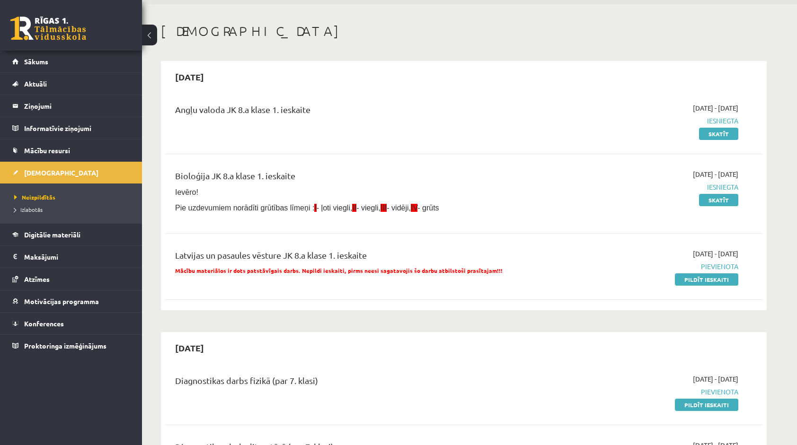
scroll to position [47, 0]
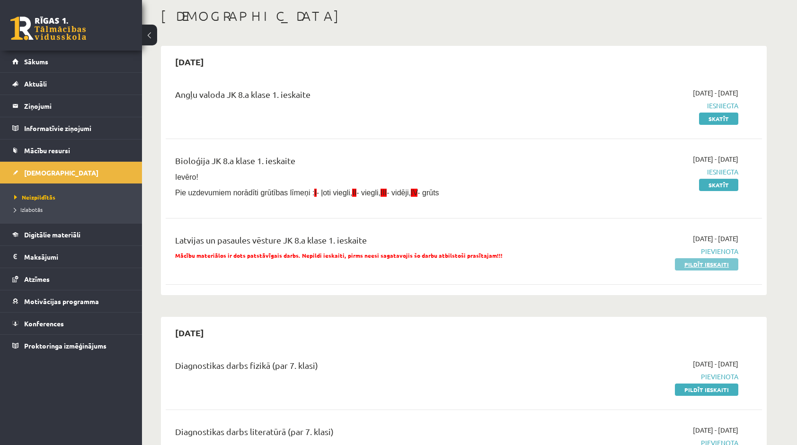
click at [687, 260] on link "Pildīt ieskaiti" at bounding box center [706, 264] width 63 height 12
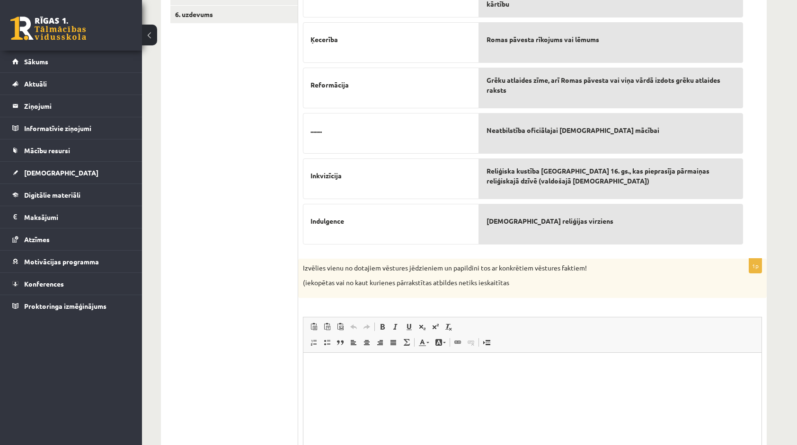
scroll to position [220, 0]
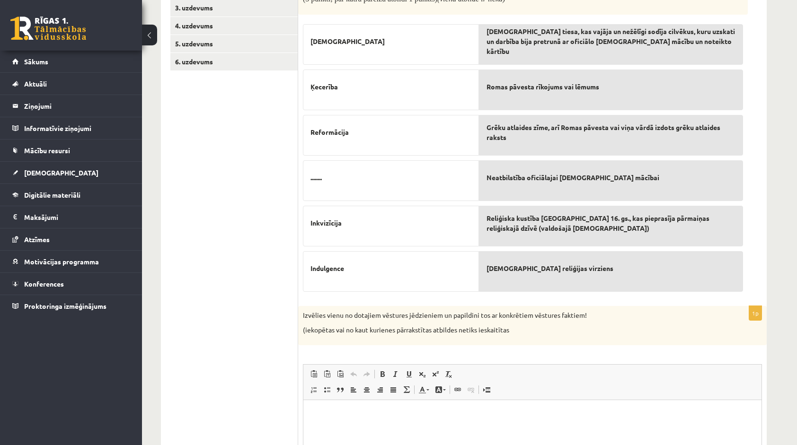
drag, startPoint x: 457, startPoint y: 0, endPoint x: 717, endPoint y: 365, distance: 448.3
drag, startPoint x: 668, startPoint y: 339, endPoint x: 681, endPoint y: 329, distance: 16.3
click at [681, 329] on div "Izvēlies vienu no dotajiem vēstures jēdzieniem un papildini tos ar konkrētiem v…" at bounding box center [532, 325] width 468 height 39
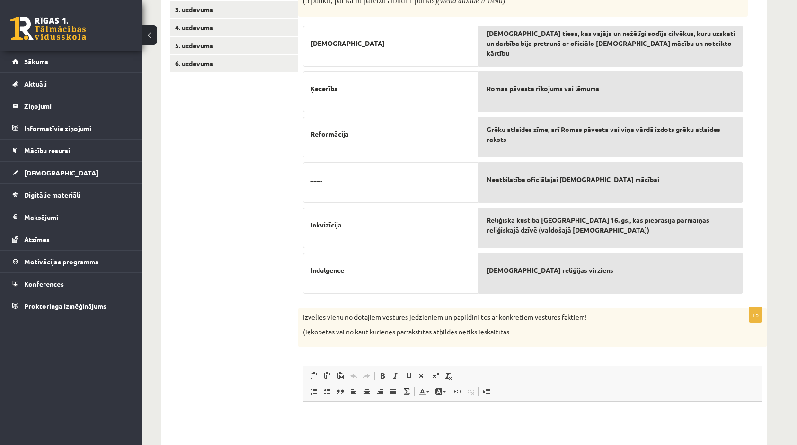
scroll to position [171, 0]
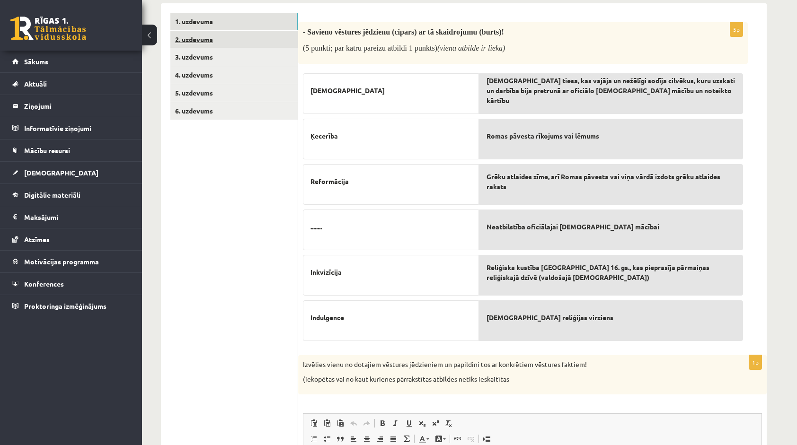
click at [214, 37] on link "2. uzdevums" at bounding box center [233, 40] width 127 height 18
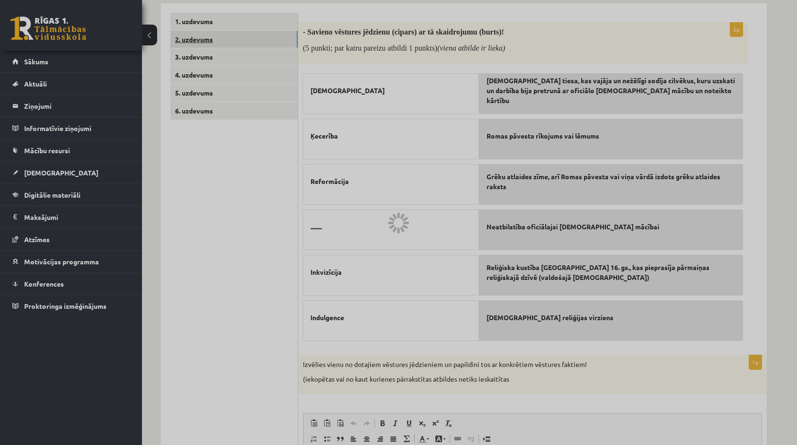
scroll to position [0, 0]
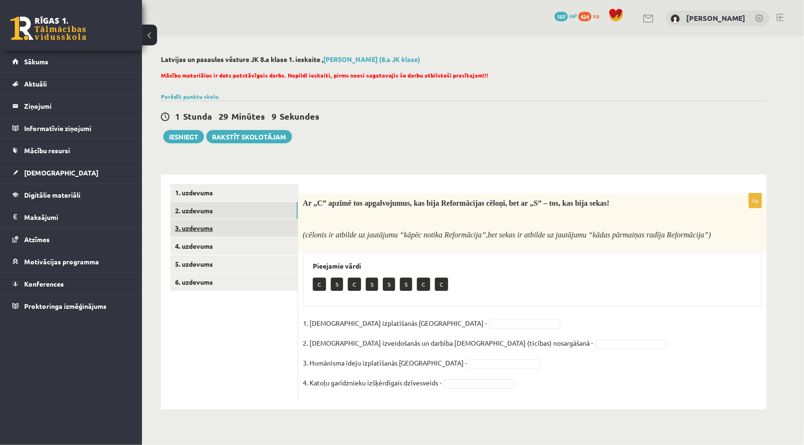
click at [259, 228] on link "3. uzdevums" at bounding box center [233, 229] width 127 height 18
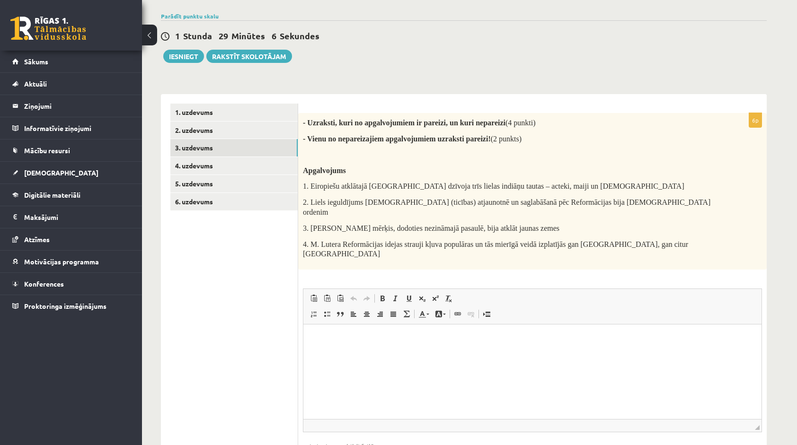
scroll to position [95, 0]
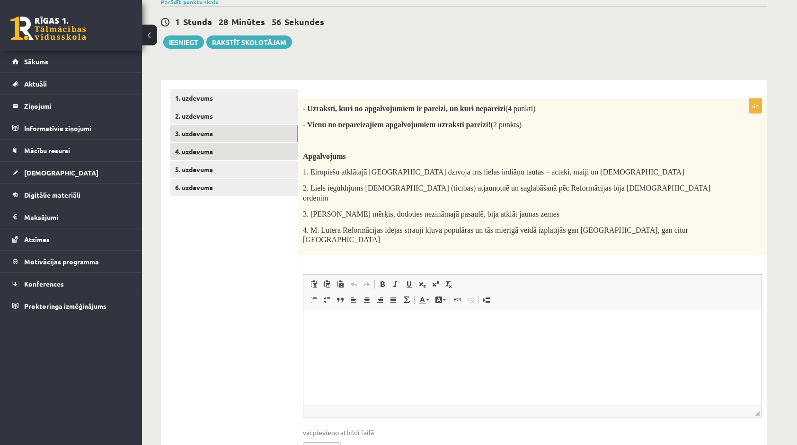
click at [221, 149] on link "4. uzdevums" at bounding box center [233, 152] width 127 height 18
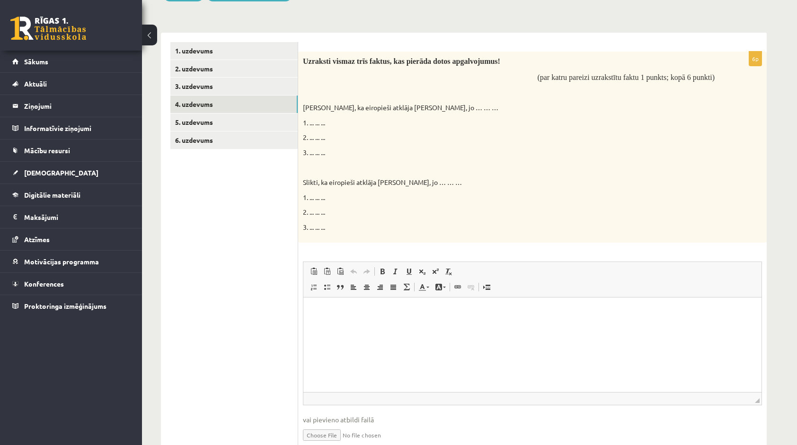
scroll to position [183, 0]
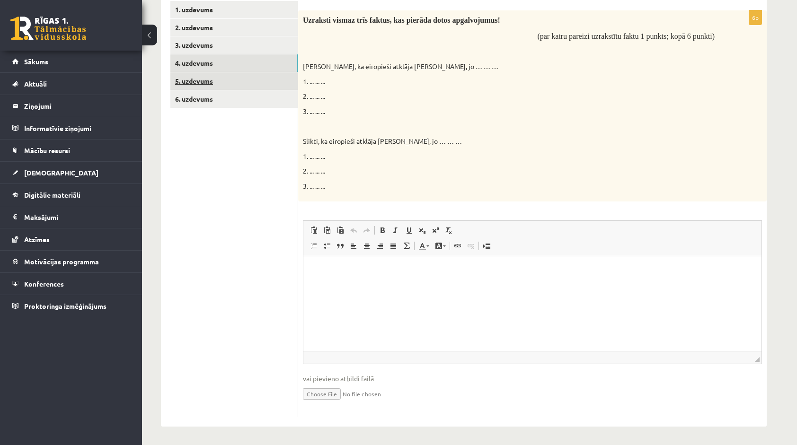
click at [188, 77] on link "5. uzdevums" at bounding box center [233, 81] width 127 height 18
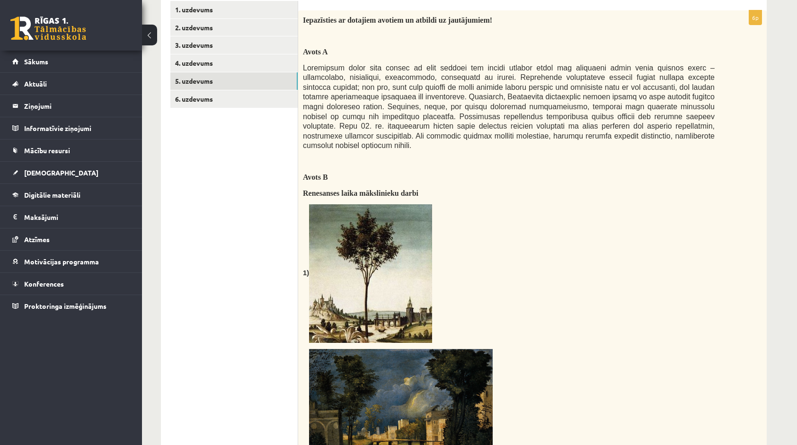
scroll to position [136, 0]
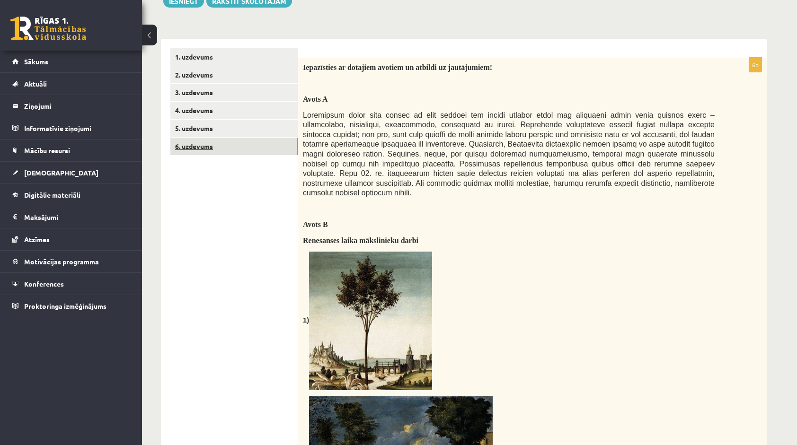
click at [254, 140] on link "6. uzdevums" at bounding box center [233, 147] width 127 height 18
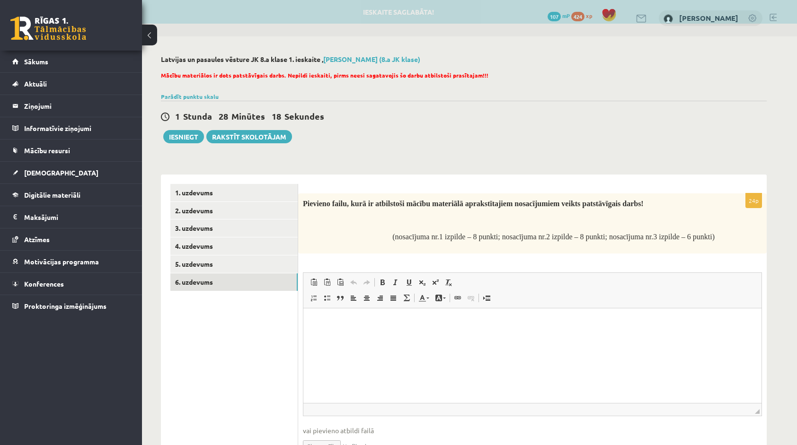
scroll to position [0, 0]
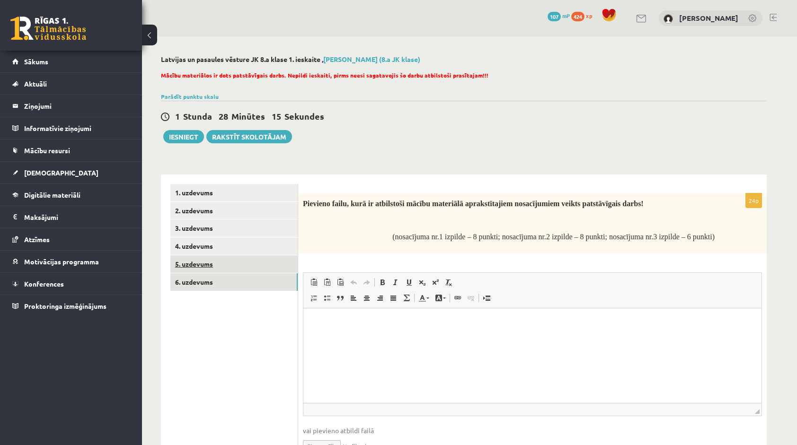
click at [252, 257] on link "5. uzdevums" at bounding box center [233, 264] width 127 height 18
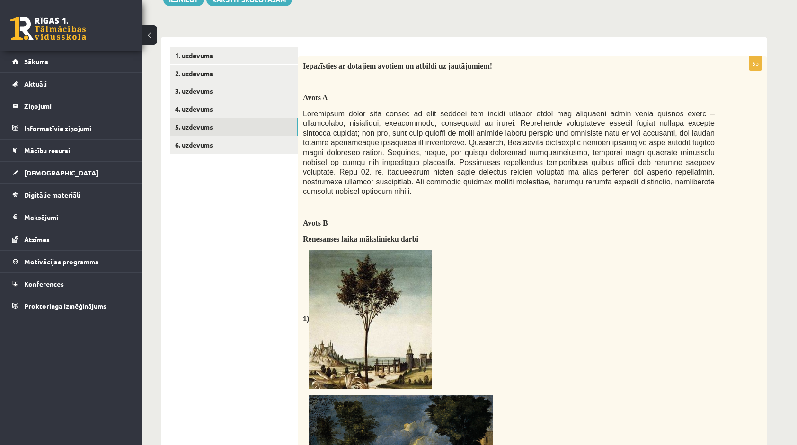
scroll to position [43, 0]
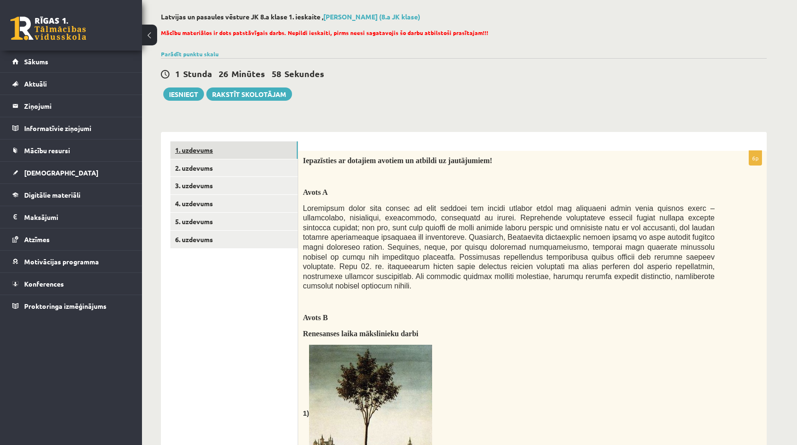
click at [219, 144] on link "1. uzdevums" at bounding box center [233, 150] width 127 height 18
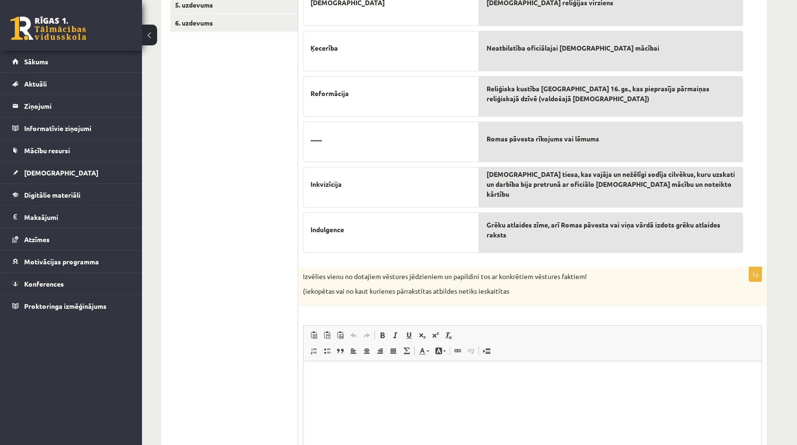
scroll to position [326, 0]
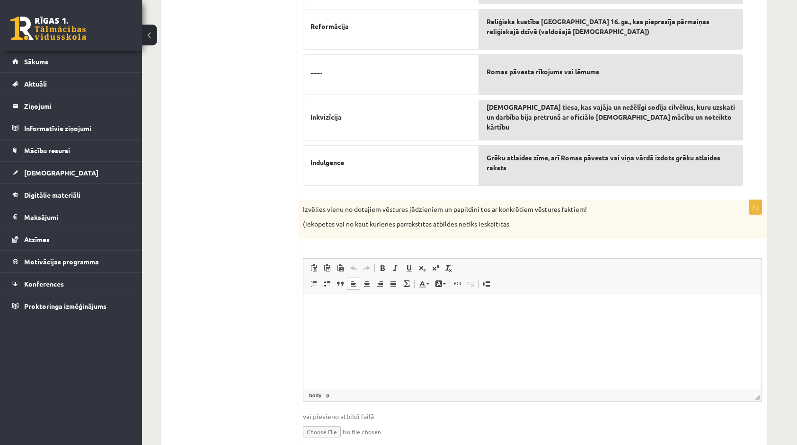
click at [349, 309] on p "Bagātinātā teksta redaktors, wiswyg-editor-user-answer-47433870521240" at bounding box center [532, 308] width 439 height 10
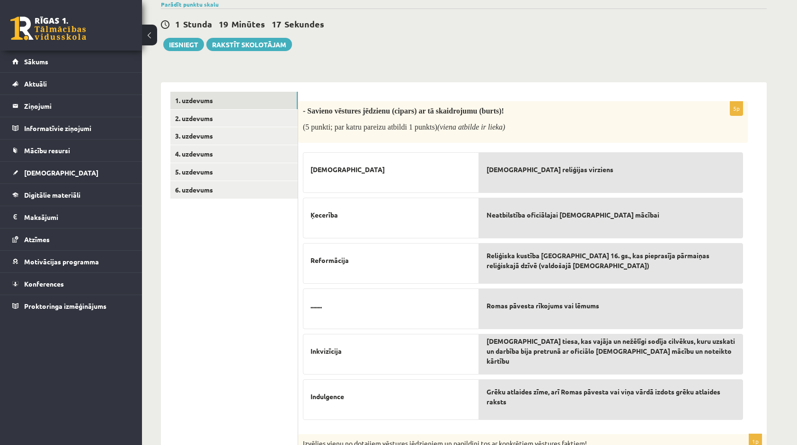
scroll to position [90, 0]
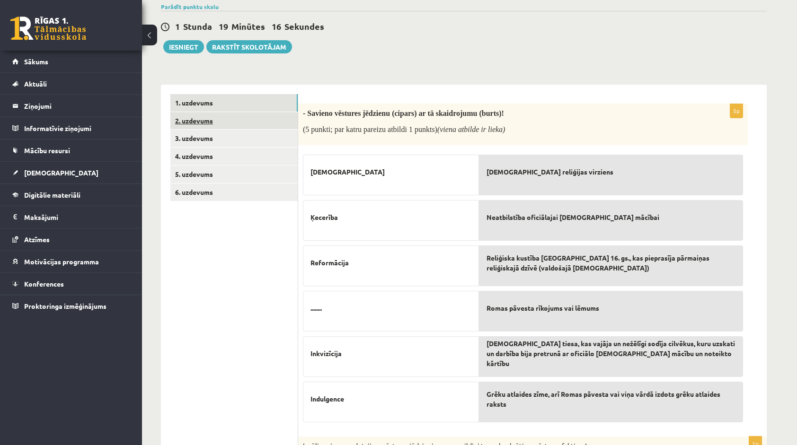
click at [230, 126] on link "2. uzdevums" at bounding box center [233, 121] width 127 height 18
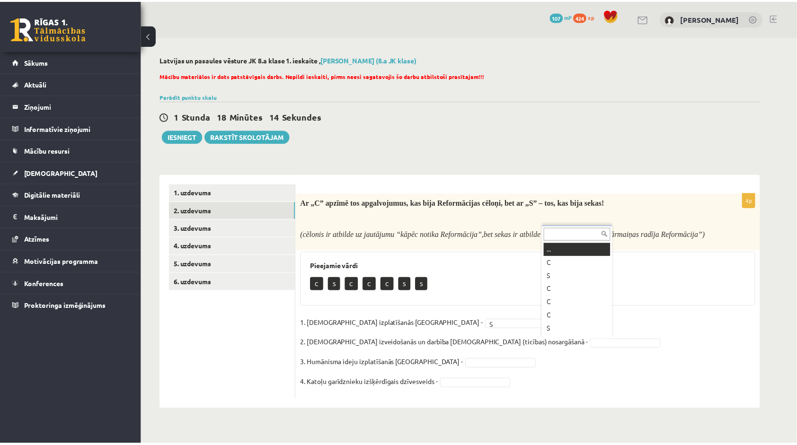
scroll to position [11, 0]
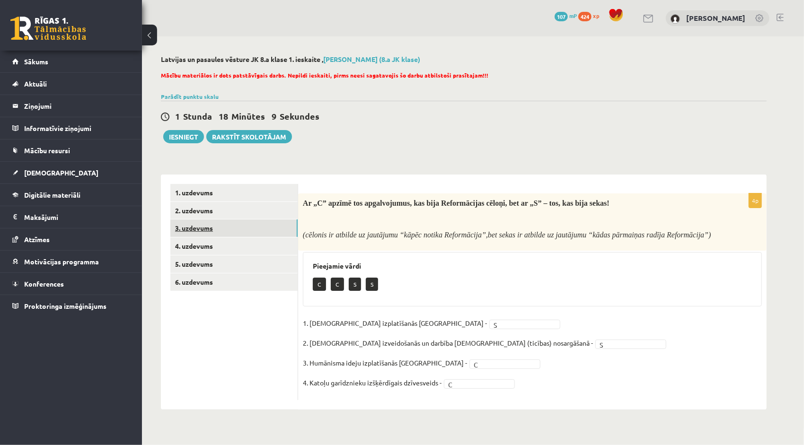
click at [208, 228] on link "3. uzdevums" at bounding box center [233, 229] width 127 height 18
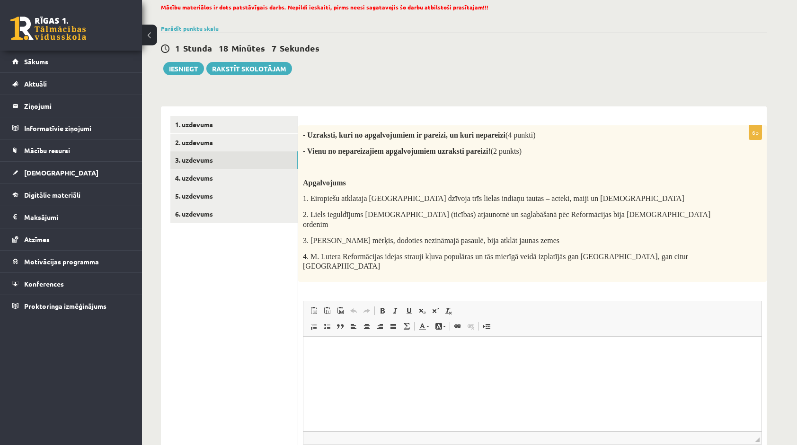
scroll to position [82, 0]
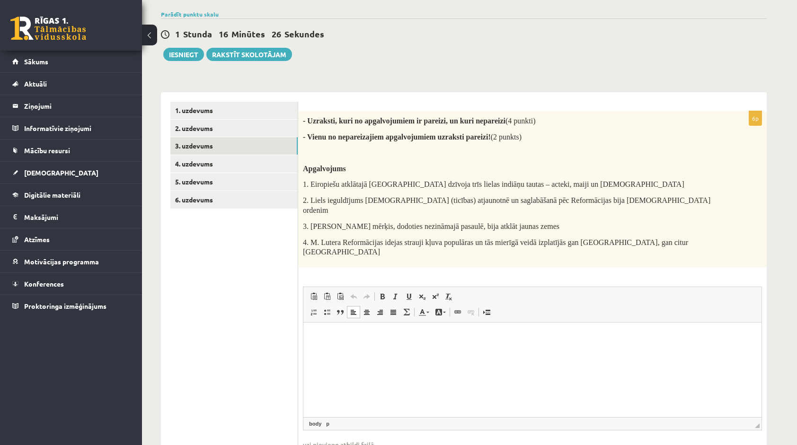
click at [322, 337] on p "Bagātinātā teksta redaktors, wiswyg-editor-user-answer-47433859450920" at bounding box center [532, 337] width 439 height 10
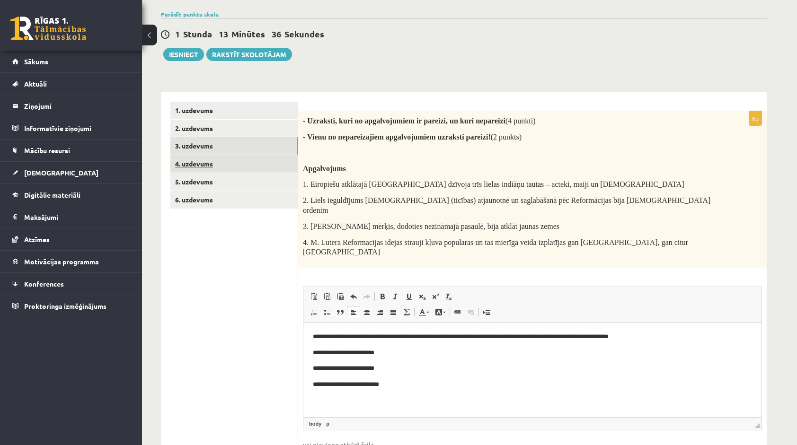
click at [198, 165] on link "4. uzdevums" at bounding box center [233, 164] width 127 height 18
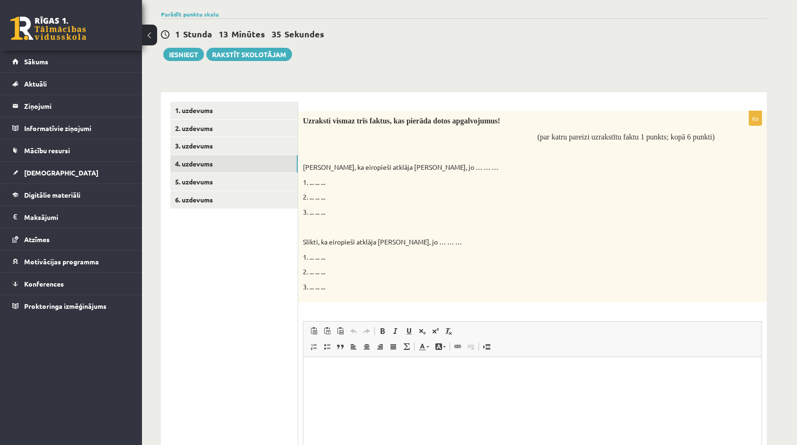
scroll to position [0, 0]
click at [309, 374] on html at bounding box center [532, 371] width 458 height 29
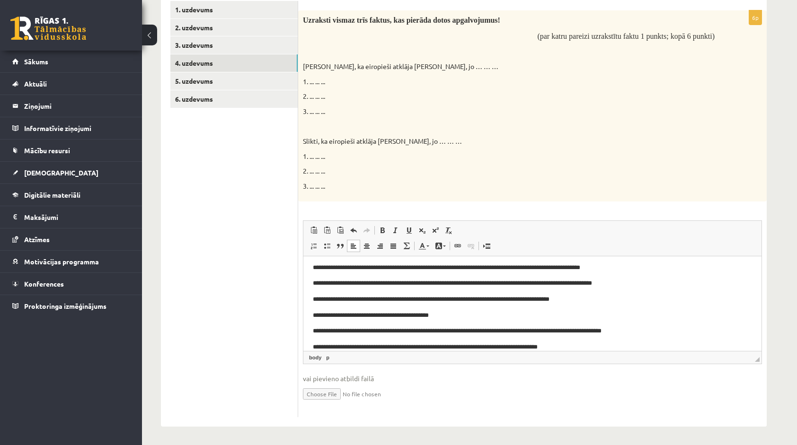
scroll to position [35, 0]
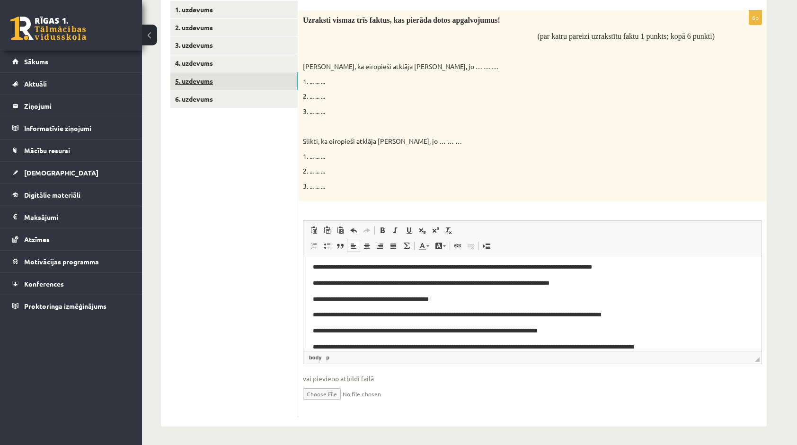
click at [267, 72] on link "5. uzdevums" at bounding box center [233, 81] width 127 height 18
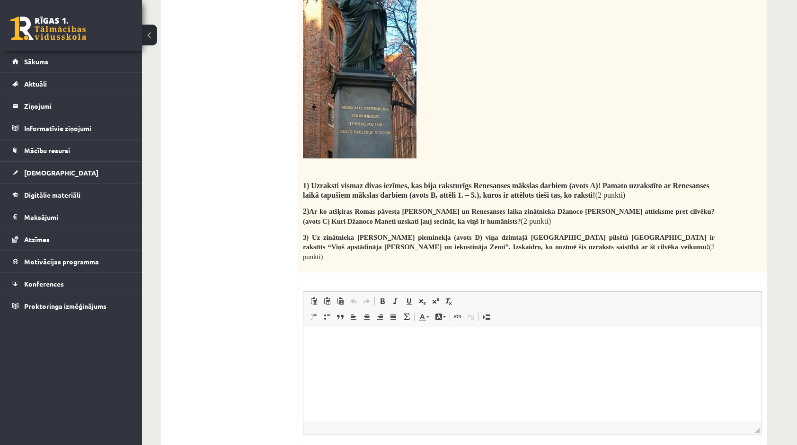
scroll to position [1792, 0]
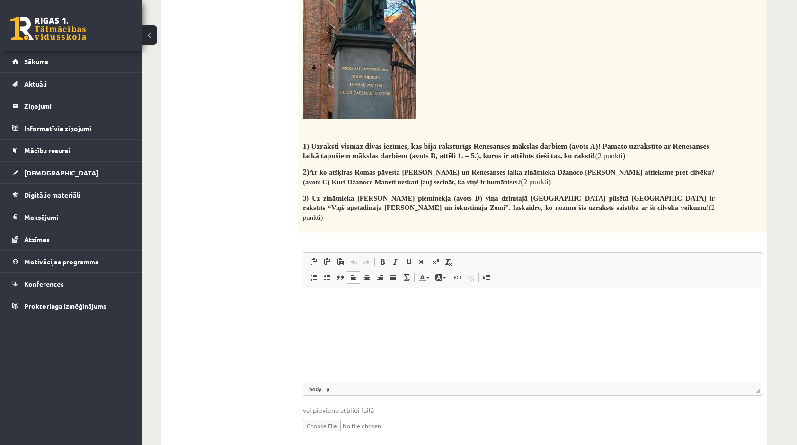
click at [343, 297] on p "Bagātinātā teksta redaktors, wiswyg-editor-user-answer-47433910861060" at bounding box center [532, 302] width 439 height 10
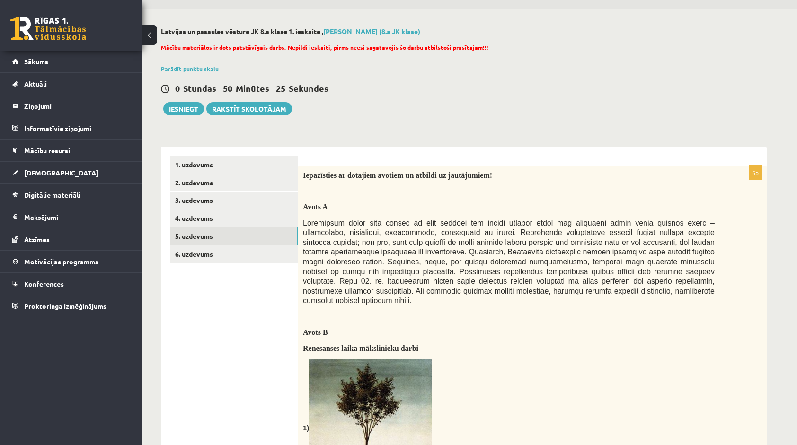
scroll to position [0, 0]
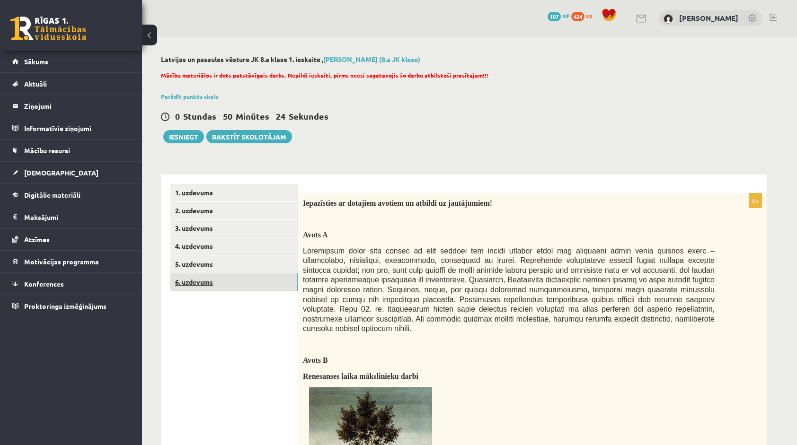
click at [211, 284] on link "6. uzdevums" at bounding box center [233, 282] width 127 height 18
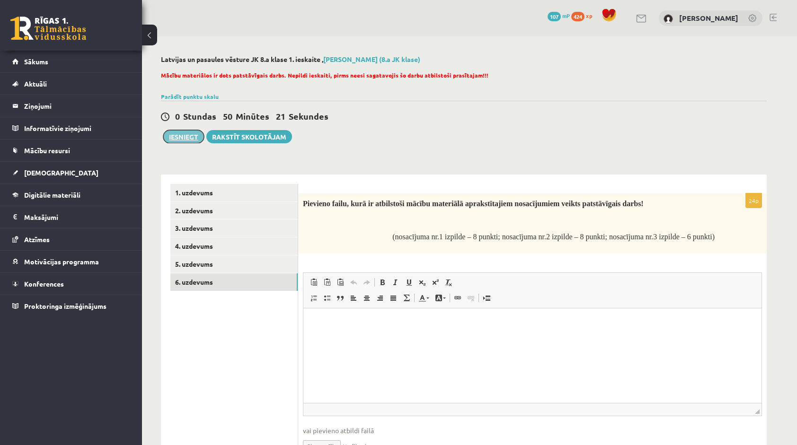
click at [188, 136] on button "Iesniegt" at bounding box center [183, 136] width 41 height 13
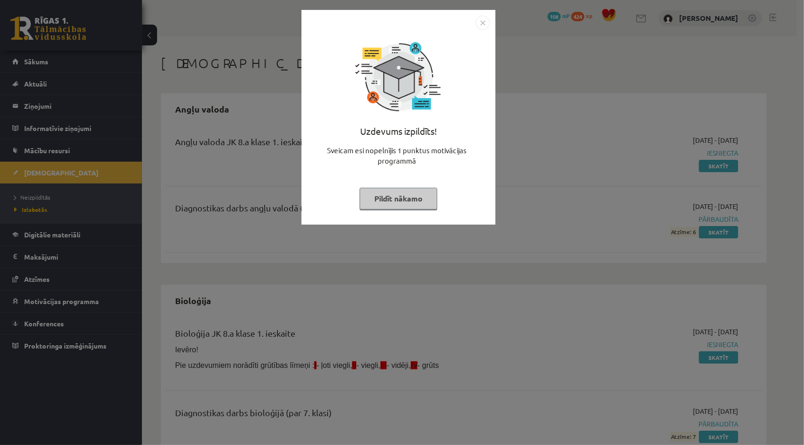
click at [483, 26] on img "Close" at bounding box center [482, 23] width 14 height 14
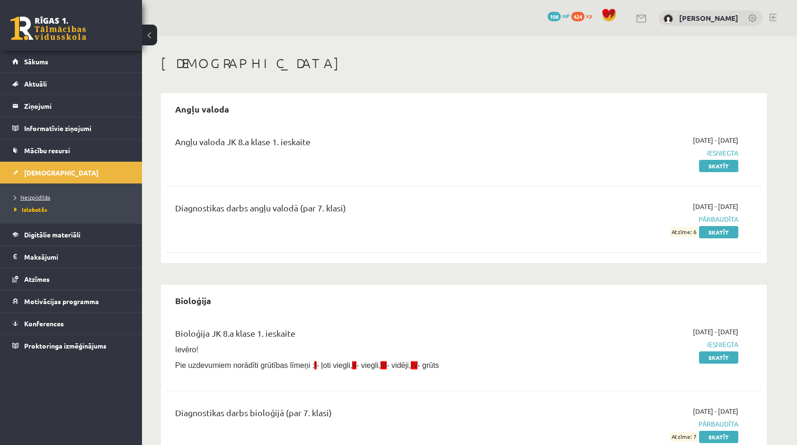
click at [76, 199] on link "Neizpildītās" at bounding box center [73, 197] width 118 height 9
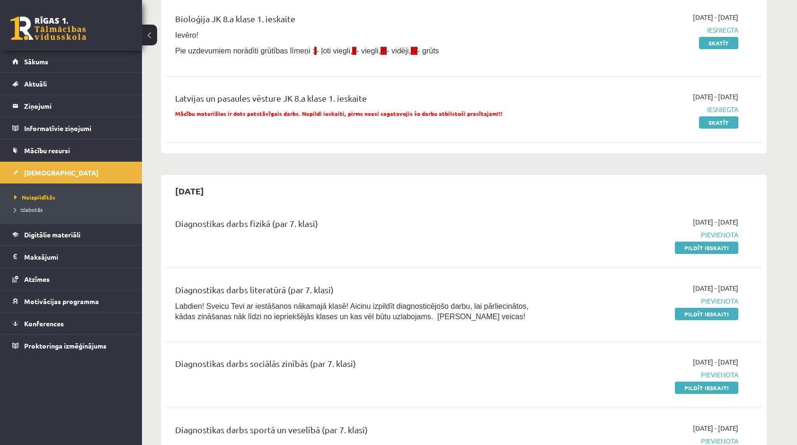
scroll to position [189, 0]
